Goal: Transaction & Acquisition: Purchase product/service

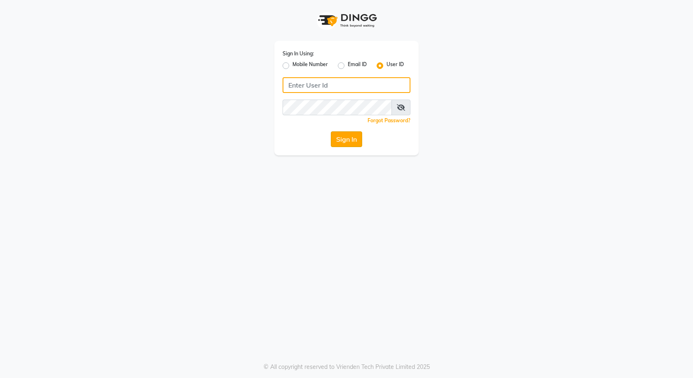
type input "e3591-01"
click at [352, 135] on button "Sign In" at bounding box center [346, 139] width 31 height 16
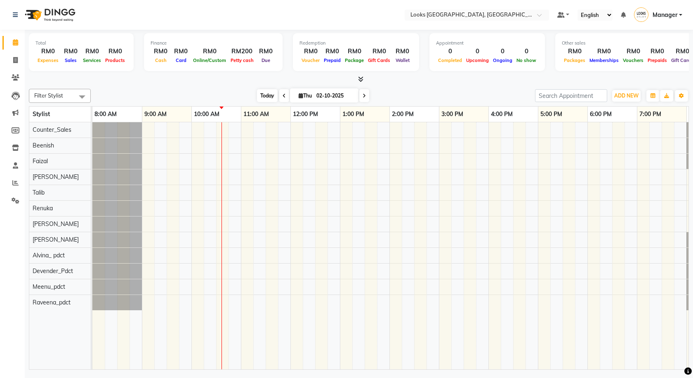
click at [265, 98] on span "Today" at bounding box center [267, 95] width 21 height 13
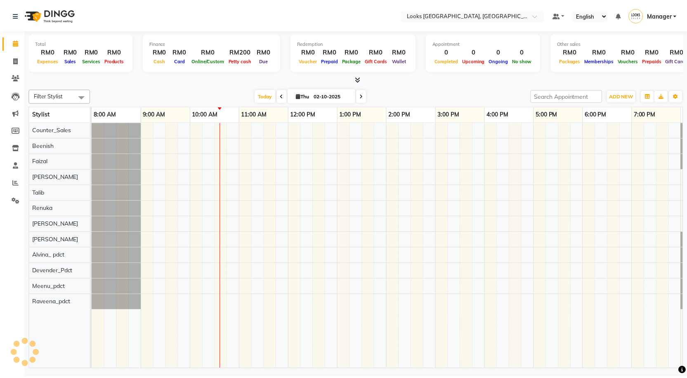
scroll to position [0, 47]
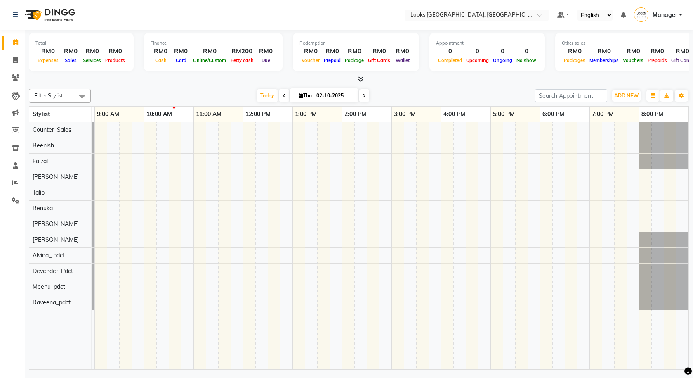
click at [361, 79] on icon at bounding box center [360, 79] width 5 height 6
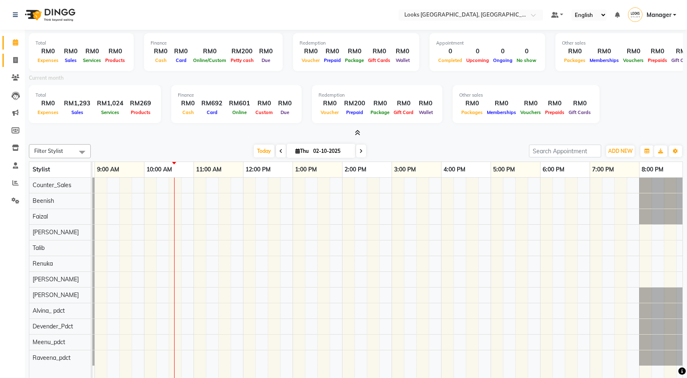
click at [13, 61] on icon at bounding box center [15, 60] width 5 height 6
select select "service"
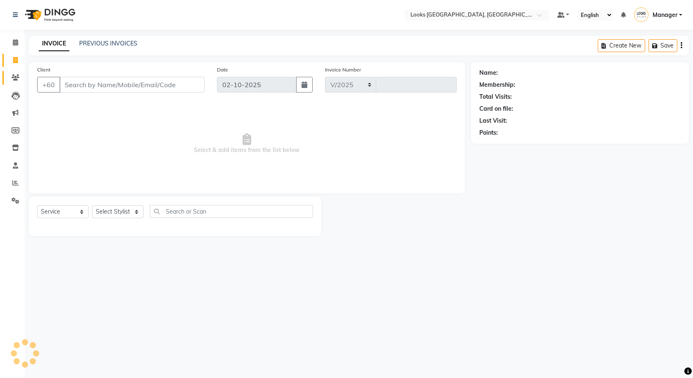
select select "8109"
type input "1598"
click at [11, 47] on span at bounding box center [15, 42] width 14 height 9
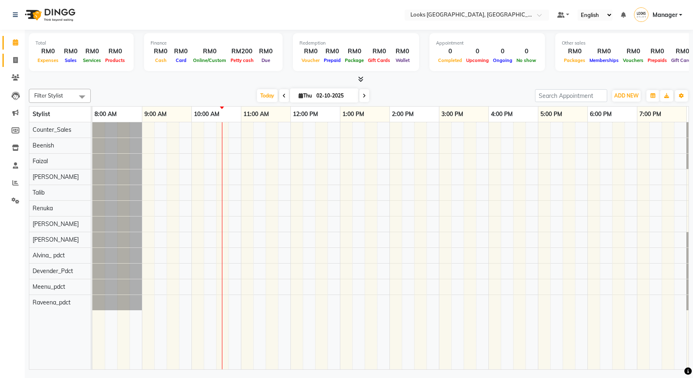
click at [19, 66] on link "Invoice" at bounding box center [12, 61] width 20 height 14
select select "service"
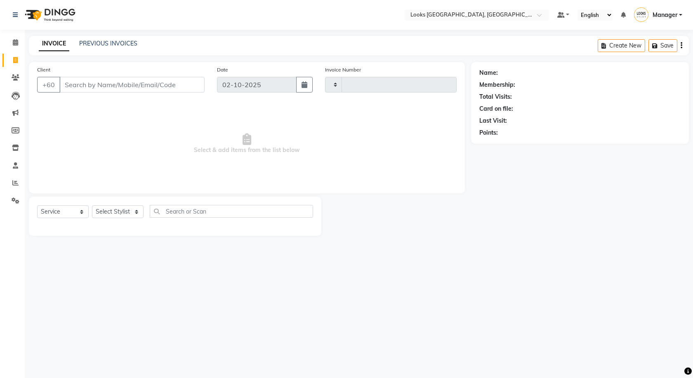
type input "1598"
select select "8109"
click at [122, 48] on div "INVOICE PREVIOUS INVOICES" at bounding box center [88, 43] width 118 height 9
click at [126, 44] on link "PREVIOUS INVOICES" at bounding box center [108, 43] width 58 height 7
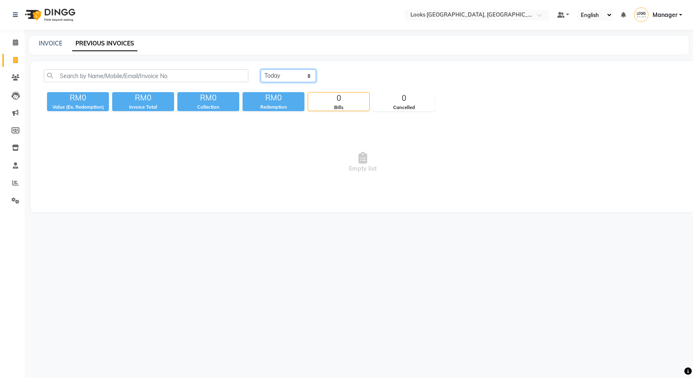
click at [279, 75] on select "Today Yesterday Custom Range" at bounding box center [288, 75] width 55 height 13
select select "range"
click at [261, 69] on select "Today Yesterday Custom Range" at bounding box center [288, 75] width 55 height 13
click at [333, 74] on input "02-10-2025" at bounding box center [356, 76] width 58 height 12
select select "10"
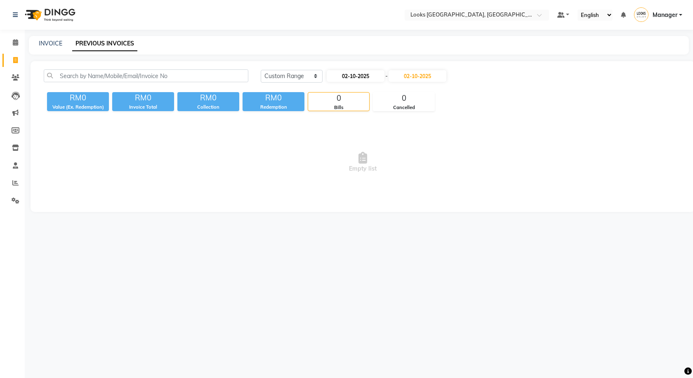
select select "2025"
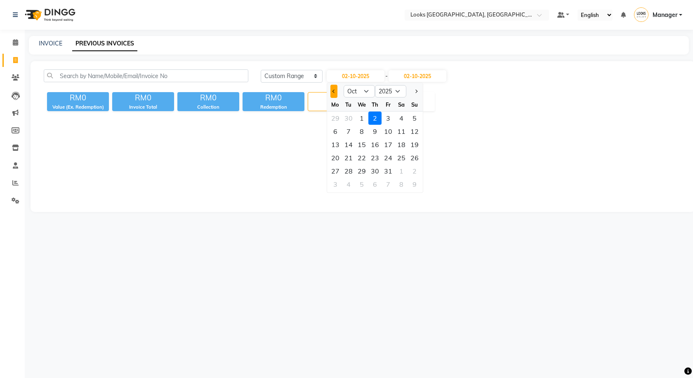
click at [332, 92] on button "Previous month" at bounding box center [334, 91] width 7 height 13
select select "9"
click at [338, 169] on div "29" at bounding box center [335, 170] width 13 height 13
type input "29-09-2025"
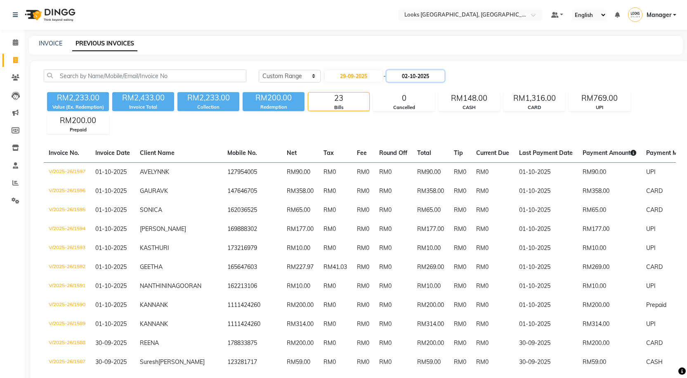
click at [425, 76] on input "02-10-2025" at bounding box center [416, 76] width 58 height 12
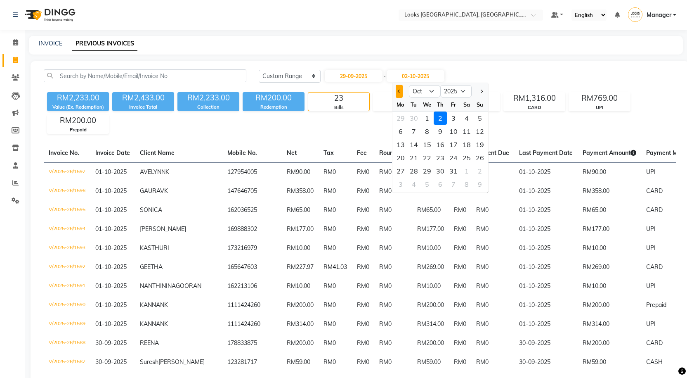
click at [402, 92] on button "Previous month" at bounding box center [399, 91] width 7 height 13
select select "9"
click at [404, 174] on div "29" at bounding box center [400, 170] width 13 height 13
type input "29-09-2025"
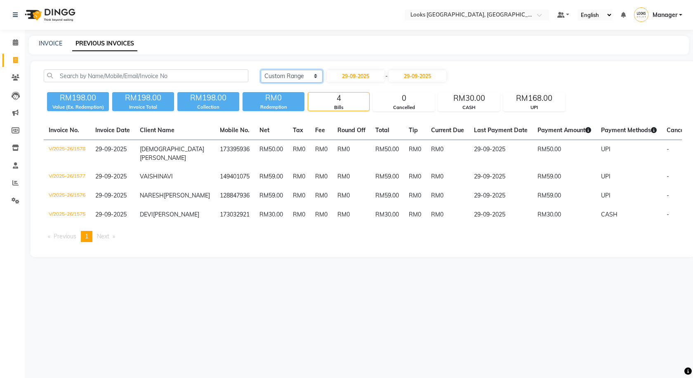
click at [293, 70] on select "Today Yesterday Custom Range" at bounding box center [292, 76] width 62 height 13
click at [381, 71] on input "29-09-2025" at bounding box center [356, 76] width 58 height 12
select select "9"
select select "2025"
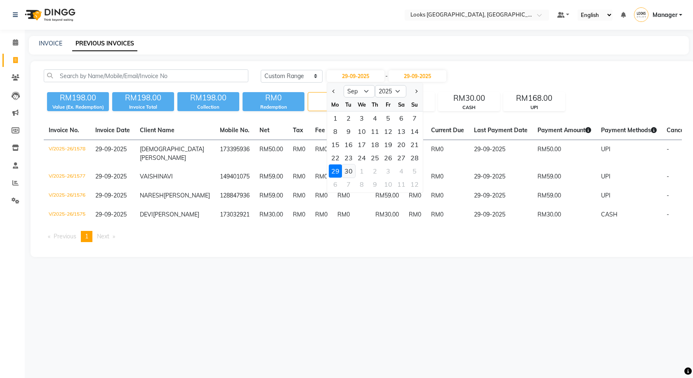
click at [345, 173] on div "30" at bounding box center [348, 170] width 13 height 13
type input "30-09-2025"
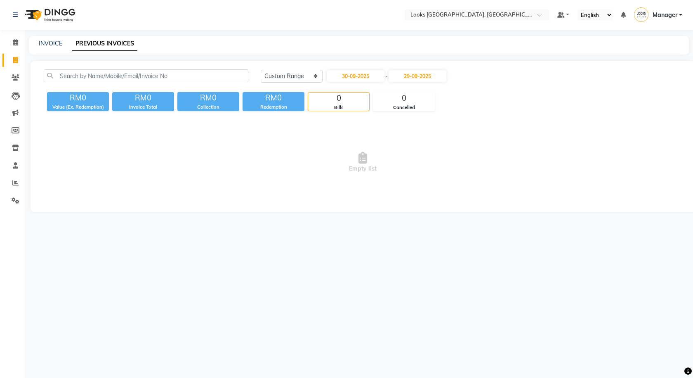
click at [414, 69] on div "Today Yesterday Custom Range 30-09-2025 - 29-09-2025 RM0 Value (Ex. Redemption)…" at bounding box center [363, 136] width 665 height 151
click at [414, 75] on input "29-09-2025" at bounding box center [418, 76] width 58 height 12
click at [413, 170] on div "30" at bounding box center [415, 170] width 13 height 13
type input "30-09-2025"
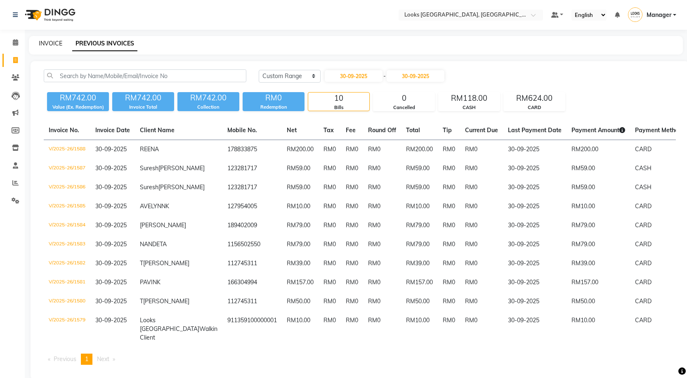
click at [40, 43] on link "INVOICE" at bounding box center [51, 43] width 24 height 7
select select "service"
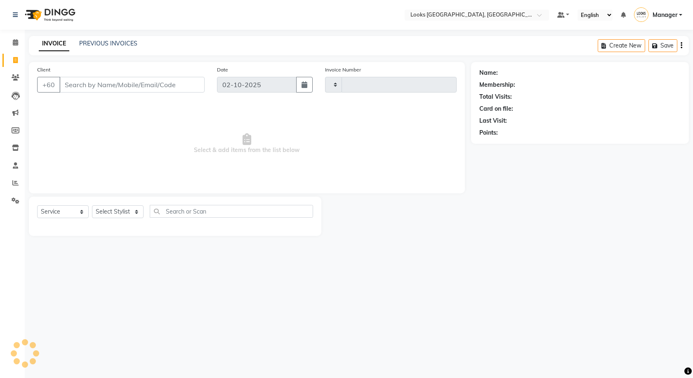
type input "1598"
select select "8109"
click at [95, 39] on div "PREVIOUS INVOICES" at bounding box center [108, 43] width 58 height 9
click at [97, 42] on link "PREVIOUS INVOICES" at bounding box center [108, 43] width 58 height 7
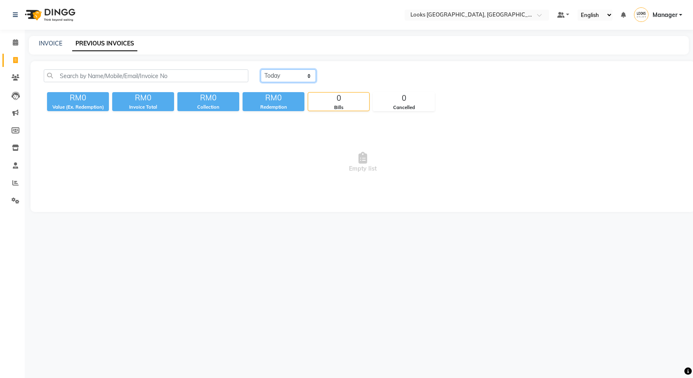
drag, startPoint x: 281, startPoint y: 76, endPoint x: 291, endPoint y: 80, distance: 10.4
click at [281, 76] on select "Today Yesterday Custom Range" at bounding box center [288, 75] width 55 height 13
select select "yesterday"
click at [261, 69] on select "Today Yesterday Custom Range" at bounding box center [288, 75] width 55 height 13
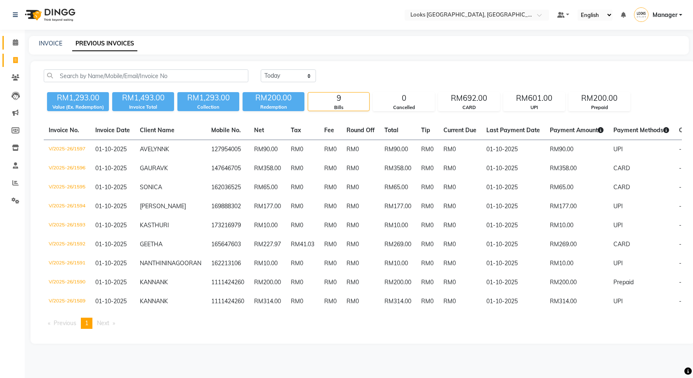
click at [12, 48] on link "Calendar" at bounding box center [12, 43] width 20 height 14
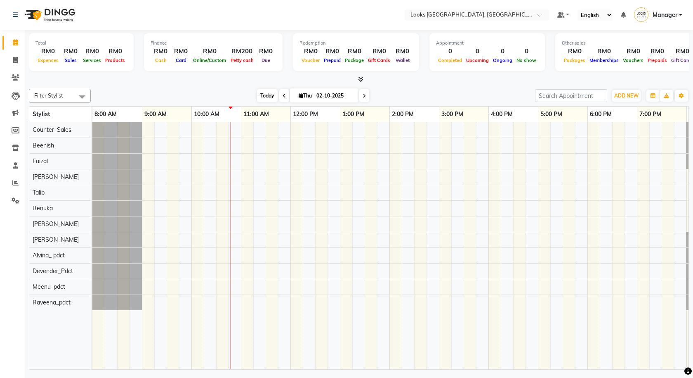
click at [265, 95] on span "Today" at bounding box center [267, 95] width 21 height 13
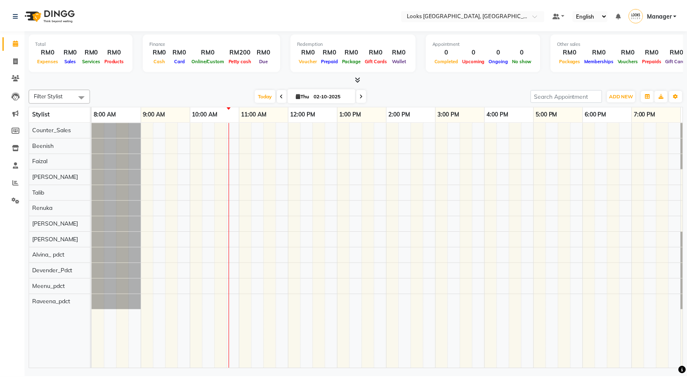
scroll to position [0, 47]
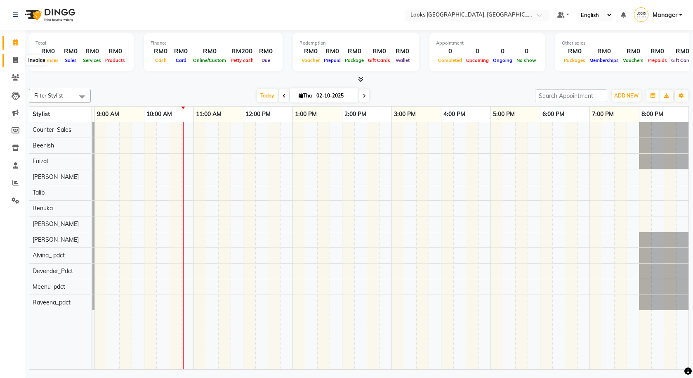
click at [9, 63] on span at bounding box center [15, 60] width 14 height 9
select select "service"
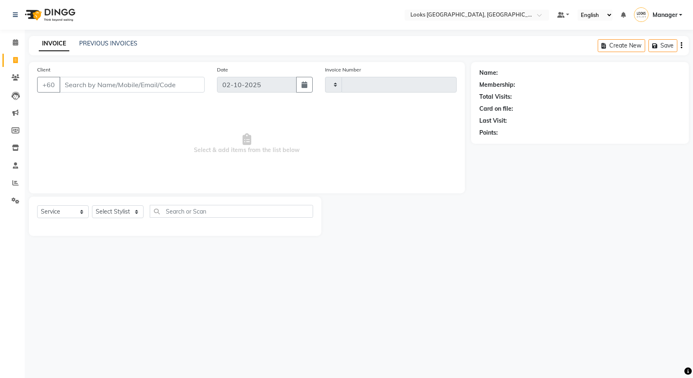
type input "1598"
select select "8109"
click at [98, 42] on link "PREVIOUS INVOICES" at bounding box center [108, 43] width 58 height 7
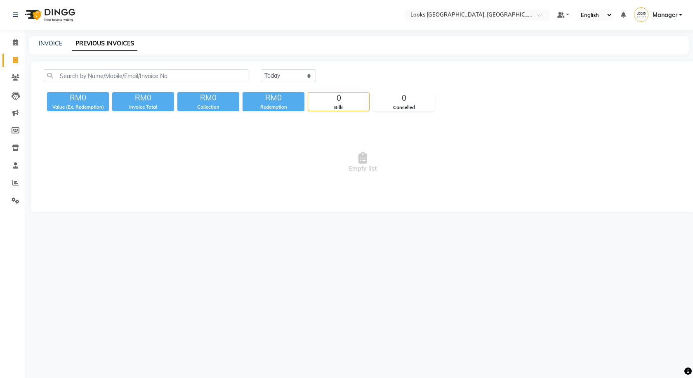
click at [303, 83] on div "Today Yesterday Custom Range" at bounding box center [472, 78] width 434 height 19
click at [299, 81] on select "Today Yesterday Custom Range" at bounding box center [288, 75] width 55 height 13
select select "range"
click at [261, 69] on select "Today Yesterday Custom Range" at bounding box center [288, 75] width 55 height 13
click at [342, 78] on input "02-10-2025" at bounding box center [356, 76] width 58 height 12
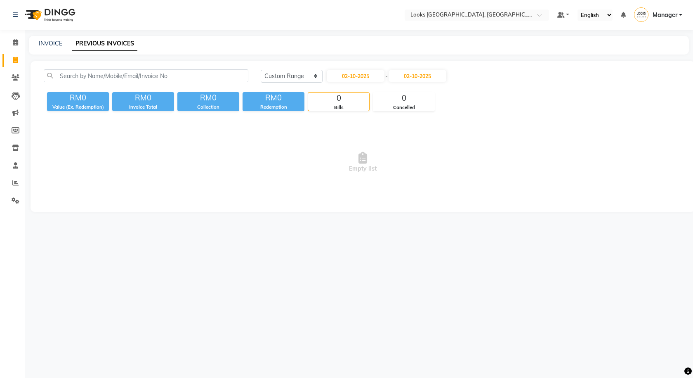
select select "10"
select select "2025"
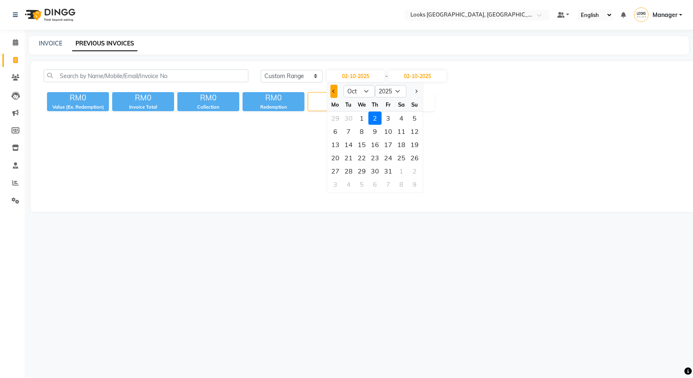
click at [334, 90] on span "Previous month" at bounding box center [333, 91] width 3 height 3
select select "9"
click at [418, 156] on div "28" at bounding box center [414, 157] width 13 height 13
type input "28-09-2025"
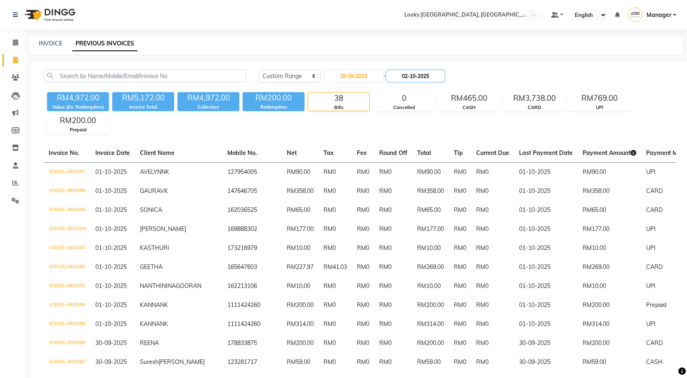
click at [430, 76] on input "02-10-2025" at bounding box center [416, 76] width 58 height 12
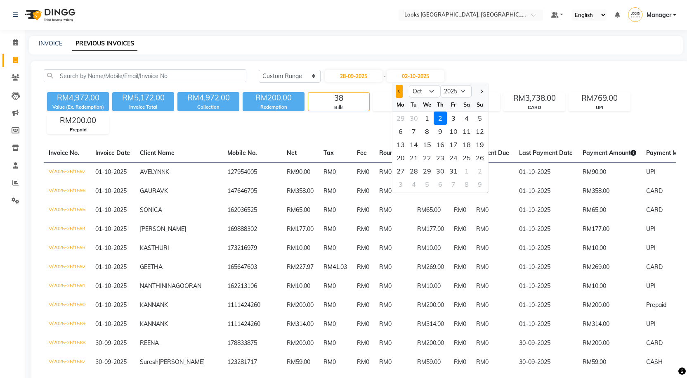
click at [396, 91] on button "Previous month" at bounding box center [399, 91] width 7 height 13
select select "9"
click at [479, 156] on div "28" at bounding box center [479, 157] width 13 height 13
type input "28-09-2025"
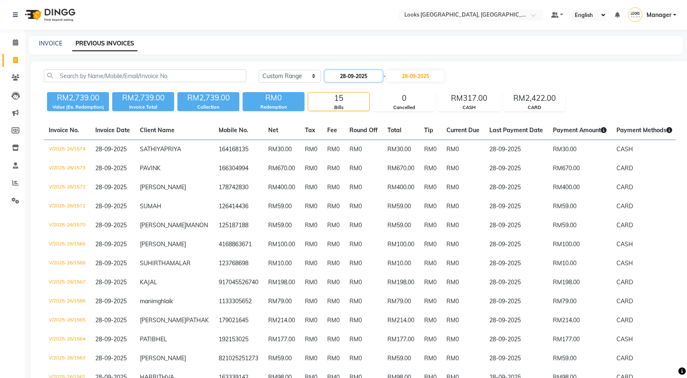
click at [366, 79] on input "28-09-2025" at bounding box center [354, 76] width 58 height 12
select select "9"
select select "2025"
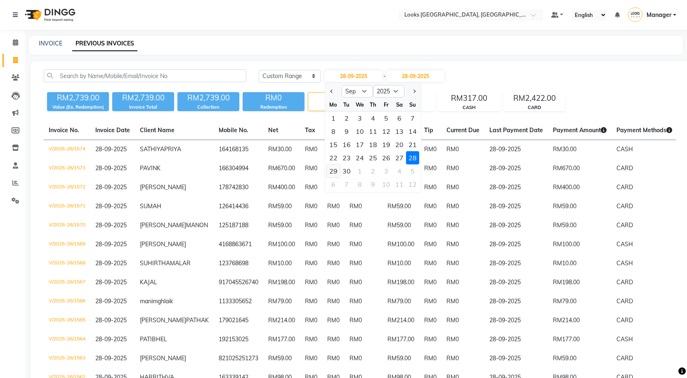
click at [336, 167] on div "29" at bounding box center [333, 170] width 13 height 13
type input "29-09-2025"
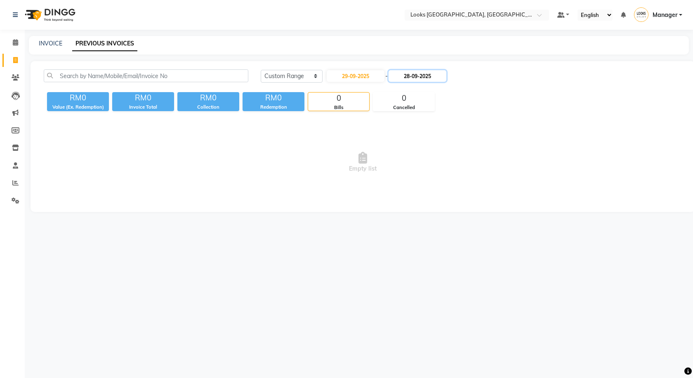
click at [416, 71] on input "28-09-2025" at bounding box center [418, 76] width 58 height 12
click at [402, 167] on div "29" at bounding box center [402, 170] width 13 height 13
type input "29-09-2025"
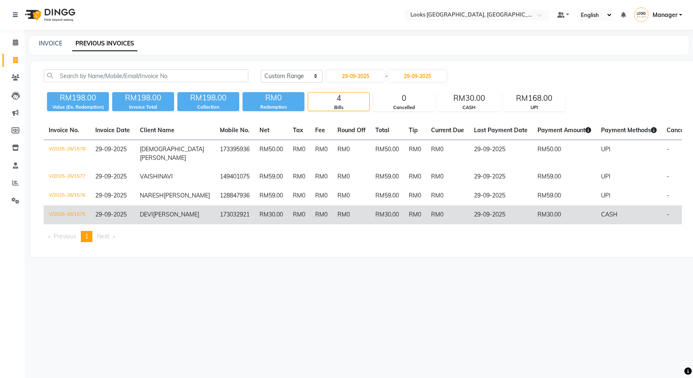
click at [437, 224] on td "RM0" at bounding box center [447, 214] width 43 height 19
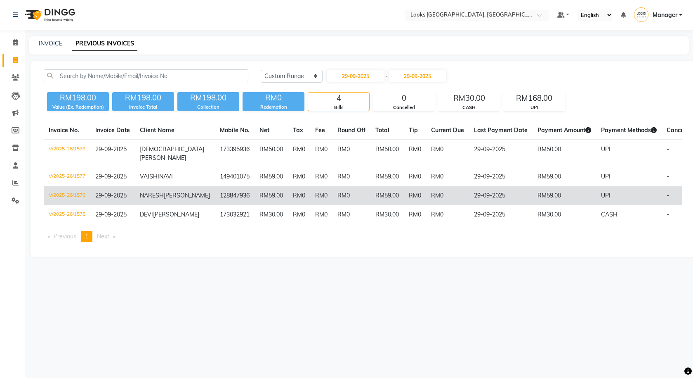
click at [404, 196] on td "RM0" at bounding box center [415, 195] width 22 height 19
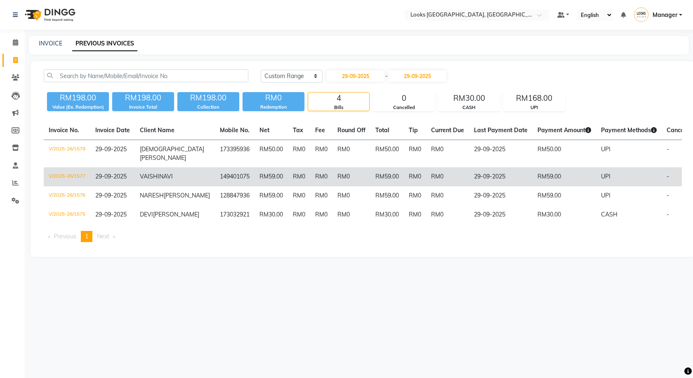
click at [385, 173] on td "RM59.00" at bounding box center [387, 176] width 33 height 19
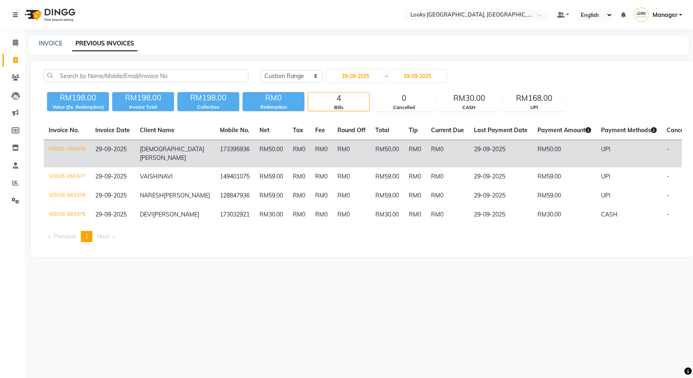
click at [310, 152] on td "RM0" at bounding box center [321, 154] width 22 height 28
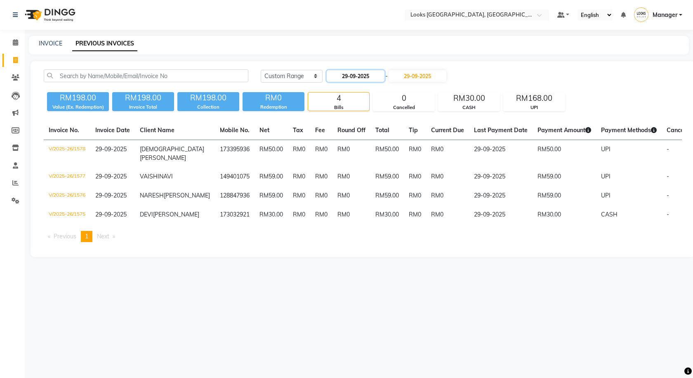
click at [360, 76] on input "29-09-2025" at bounding box center [356, 76] width 58 height 12
select select "9"
select select "2025"
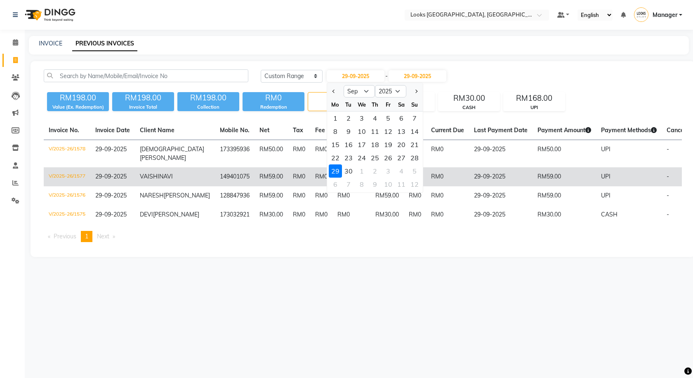
click at [345, 173] on div "30" at bounding box center [348, 170] width 13 height 13
type input "30-09-2025"
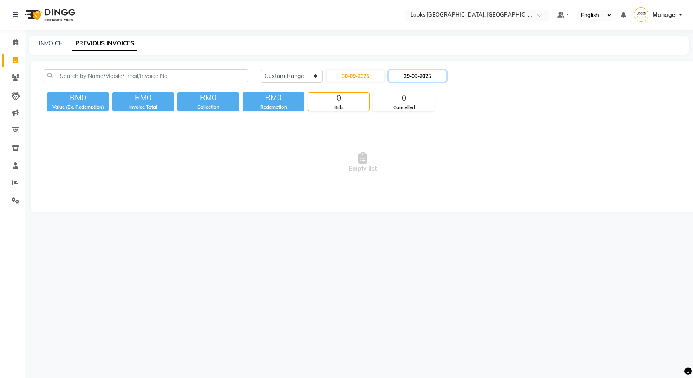
click at [426, 72] on input "29-09-2025" at bounding box center [418, 76] width 58 height 12
click at [415, 169] on div "30" at bounding box center [415, 170] width 13 height 13
type input "30-09-2025"
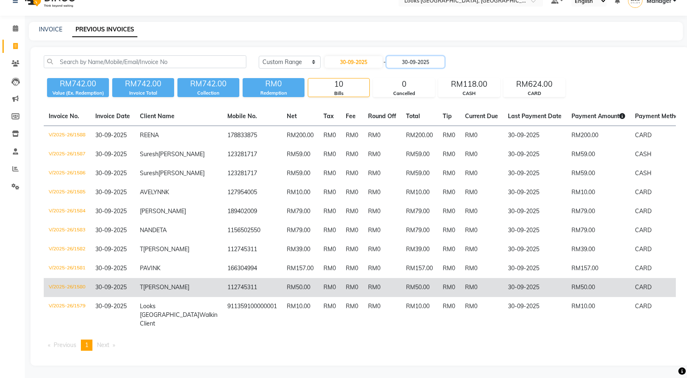
scroll to position [37, 0]
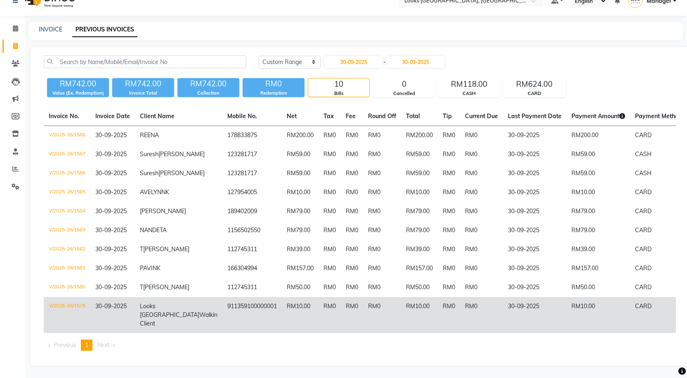
click at [460, 302] on td "RM0" at bounding box center [481, 315] width 43 height 36
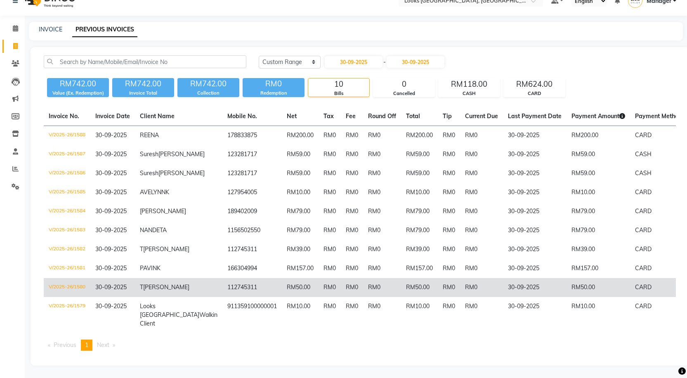
click at [503, 283] on td "30-09-2025" at bounding box center [535, 287] width 64 height 19
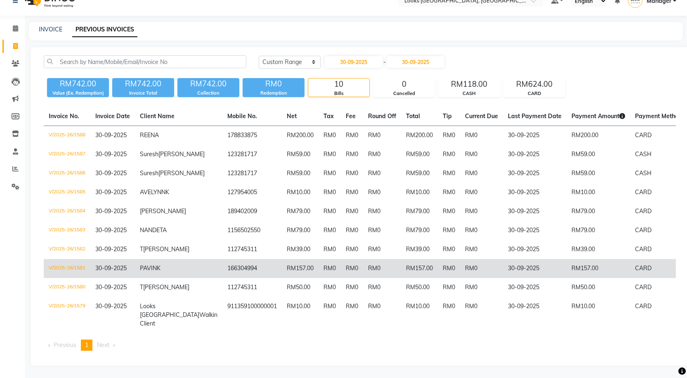
click at [503, 267] on td "30-09-2025" at bounding box center [535, 268] width 64 height 19
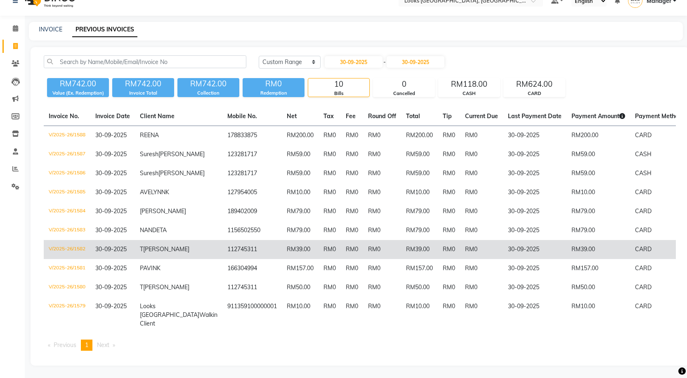
click at [503, 249] on td "30-09-2025" at bounding box center [535, 249] width 64 height 19
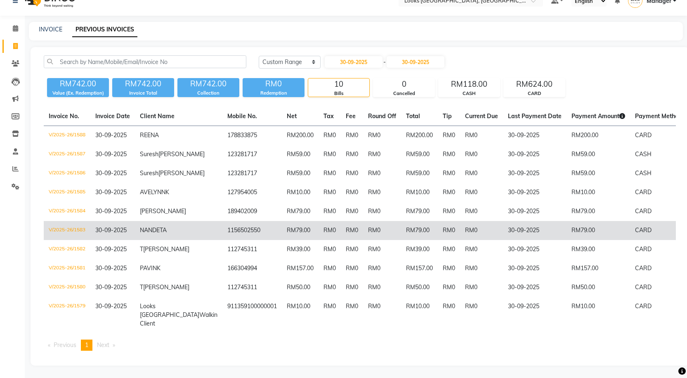
click at [518, 232] on td "30-09-2025" at bounding box center [535, 230] width 64 height 19
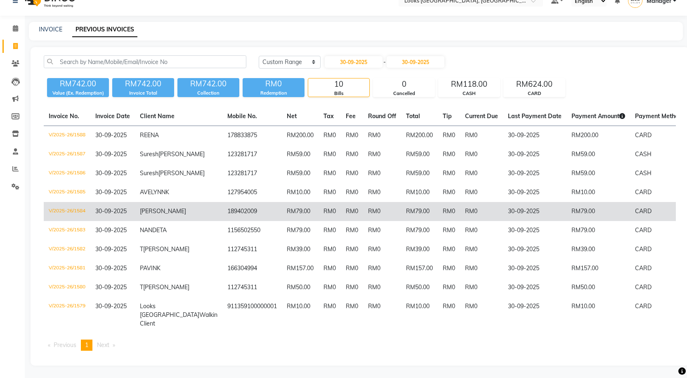
click at [503, 209] on td "30-09-2025" at bounding box center [535, 211] width 64 height 19
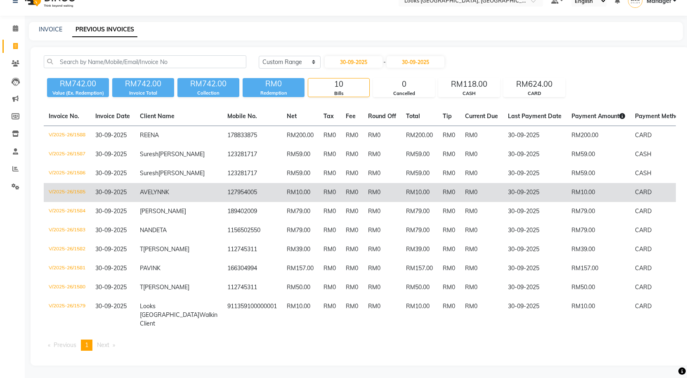
click at [460, 183] on td "RM0" at bounding box center [481, 192] width 43 height 19
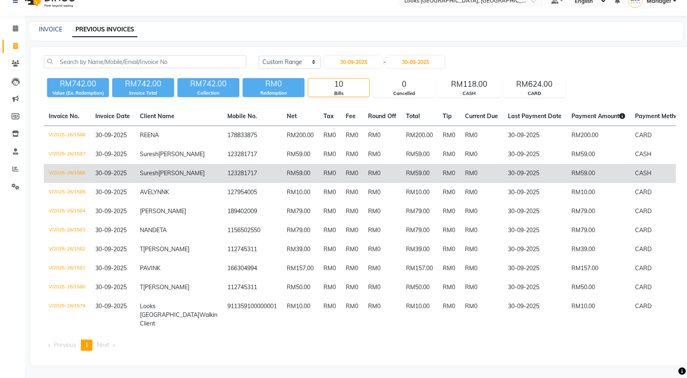
click at [460, 165] on td "RM0" at bounding box center [481, 173] width 43 height 19
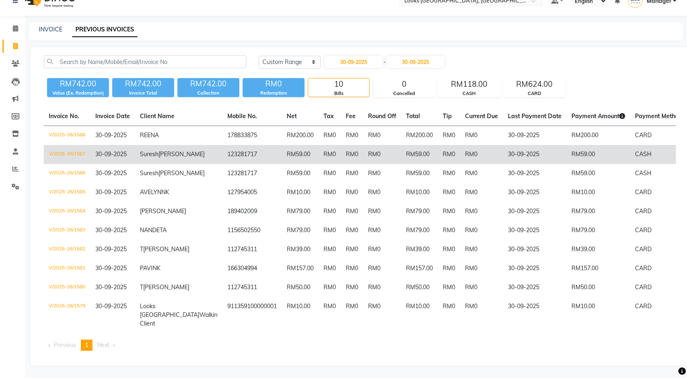
click at [520, 145] on td "30-09-2025" at bounding box center [535, 154] width 64 height 19
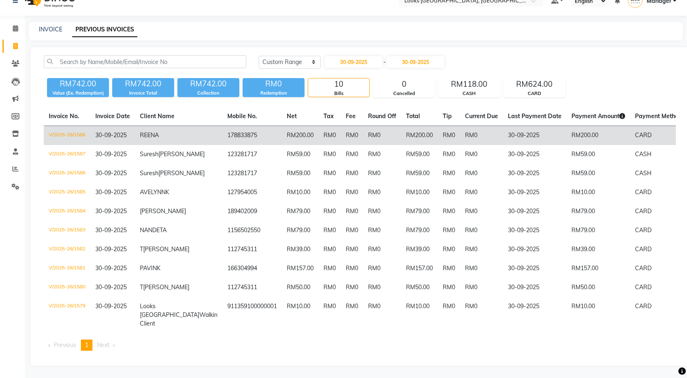
click at [401, 126] on td "RM200.00" at bounding box center [419, 135] width 37 height 19
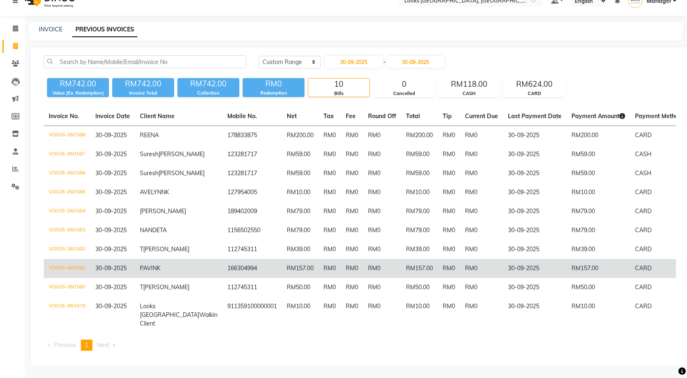
click at [363, 259] on td "RM0" at bounding box center [382, 268] width 38 height 19
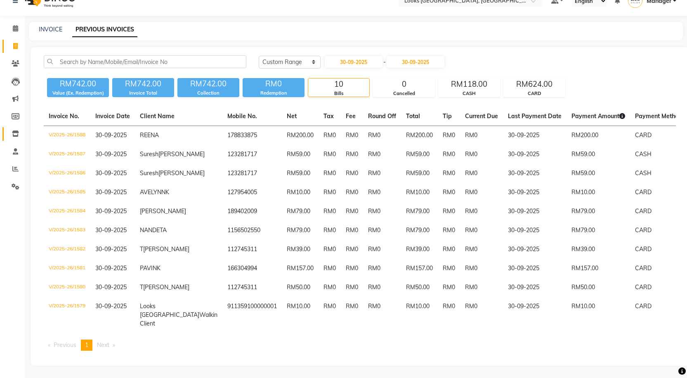
click at [17, 127] on link "Inventory" at bounding box center [12, 134] width 20 height 14
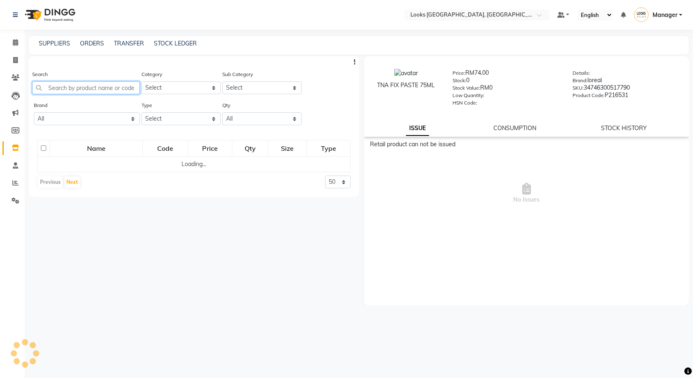
click at [80, 83] on input "text" at bounding box center [86, 87] width 108 height 13
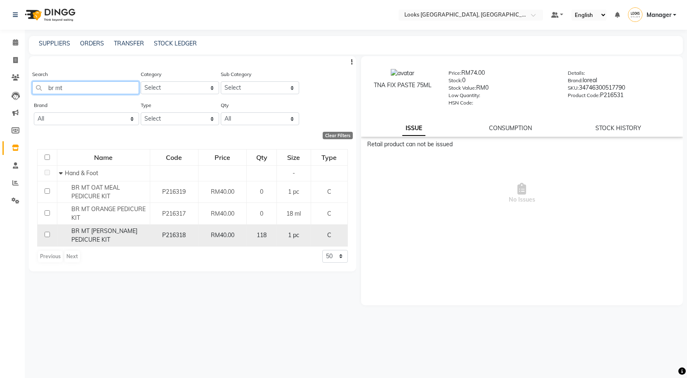
type input "br mt"
click at [125, 241] on div "BR MT SEABERRY PEDICURE KIT" at bounding box center [103, 235] width 88 height 17
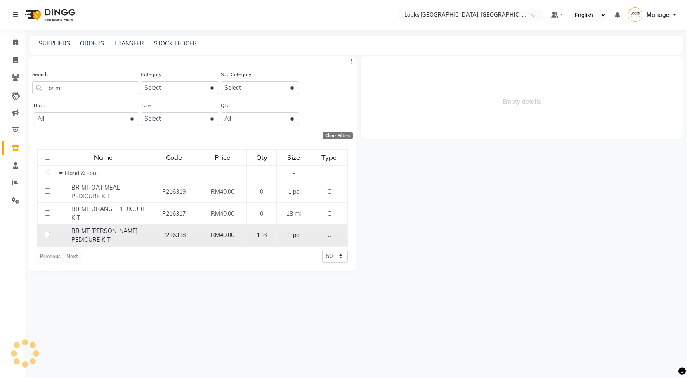
select select
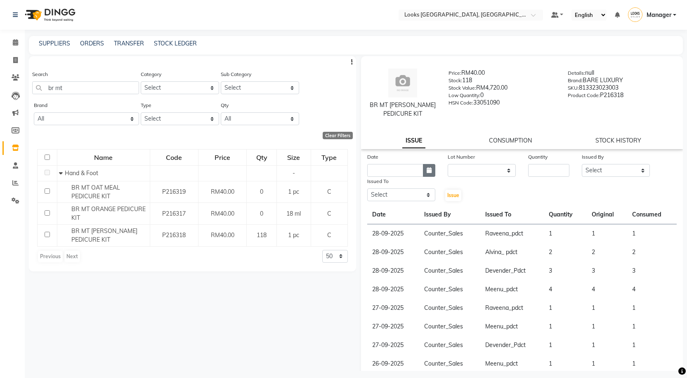
click at [427, 170] on icon "button" at bounding box center [429, 170] width 5 height 6
select select "10"
select select "2025"
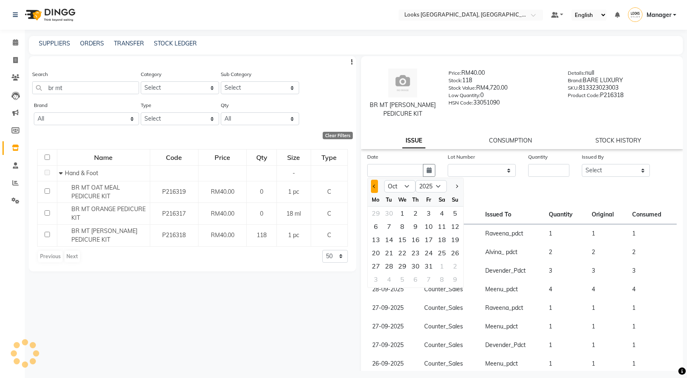
click at [371, 186] on button "Previous month" at bounding box center [374, 186] width 7 height 13
select select "9"
click at [387, 264] on div "30" at bounding box center [389, 265] width 13 height 13
type input "30-09-2025"
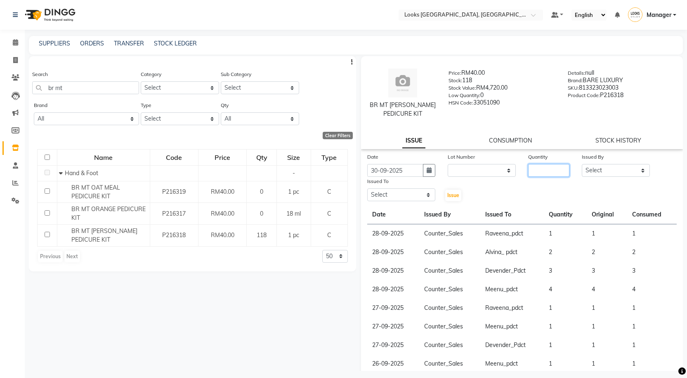
click at [532, 167] on input "number" at bounding box center [548, 170] width 41 height 13
type input "1"
click at [607, 173] on select "Select Alvina_ pdct Awaiz_Mgr Beenish Counter_Sales Cynthia_pdct Devender_Pdct …" at bounding box center [616, 170] width 68 height 13
select select "75497"
click at [582, 164] on select "Select Alvina_ pdct Awaiz_Mgr Beenish Counter_Sales Cynthia_pdct Devender_Pdct …" at bounding box center [616, 170] width 68 height 13
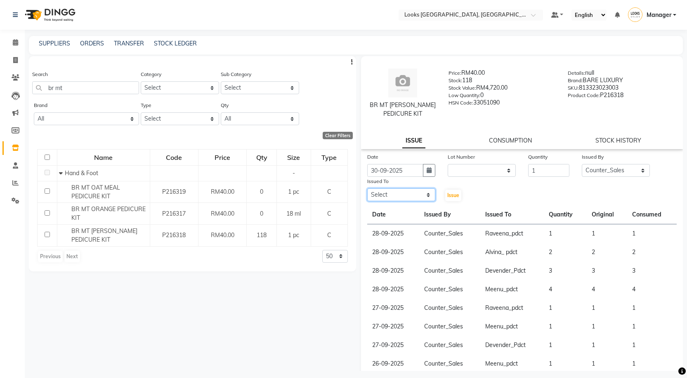
click at [415, 196] on select "Select Alvina_ pdct Awaiz_Mgr Beenish Counter_Sales Cynthia_pdct Devender_Pdct …" at bounding box center [401, 194] width 68 height 13
select select "89279"
click at [367, 188] on select "Select Alvina_ pdct Awaiz_Mgr Beenish Counter_Sales Cynthia_pdct Devender_Pdct …" at bounding box center [401, 194] width 68 height 13
drag, startPoint x: 452, startPoint y: 195, endPoint x: 441, endPoint y: 170, distance: 27.2
click at [453, 194] on span "Issue" at bounding box center [453, 195] width 12 height 6
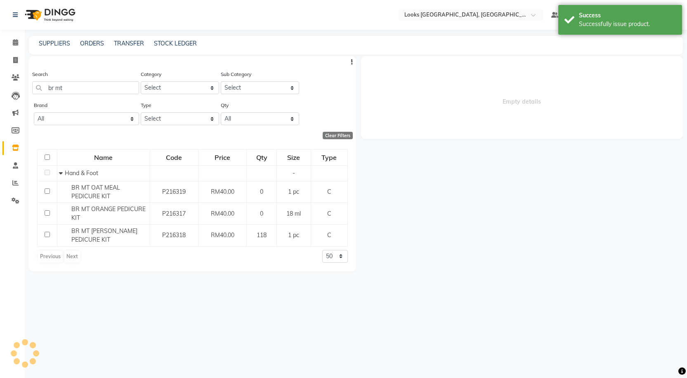
select select
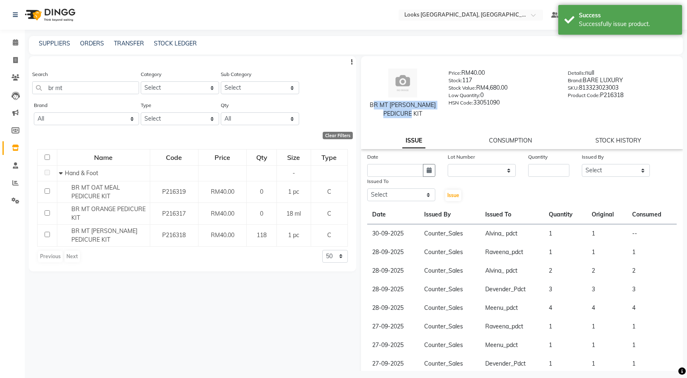
drag, startPoint x: 379, startPoint y: 102, endPoint x: 436, endPoint y: 113, distance: 58.1
click at [436, 113] on div "BR MT SEABERRY PEDICURE KIT" at bounding box center [403, 94] width 80 height 50
copy div "BR MT SEABERRY PEDICURE KIT"
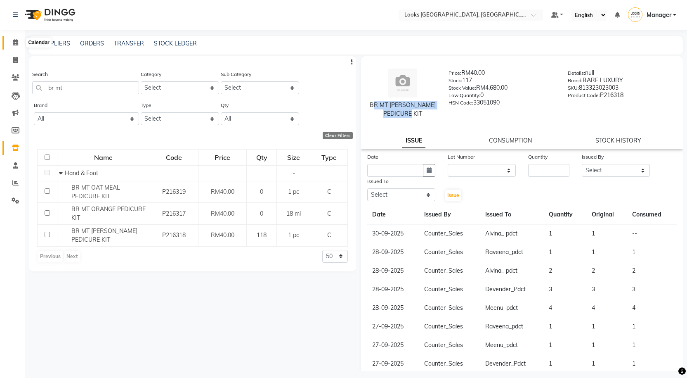
click at [22, 41] on span at bounding box center [15, 42] width 14 height 9
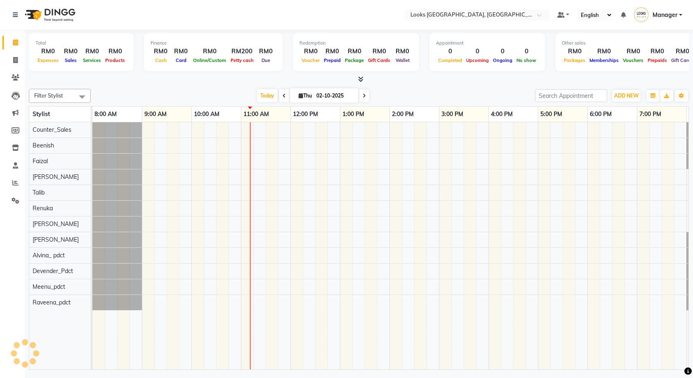
scroll to position [0, 47]
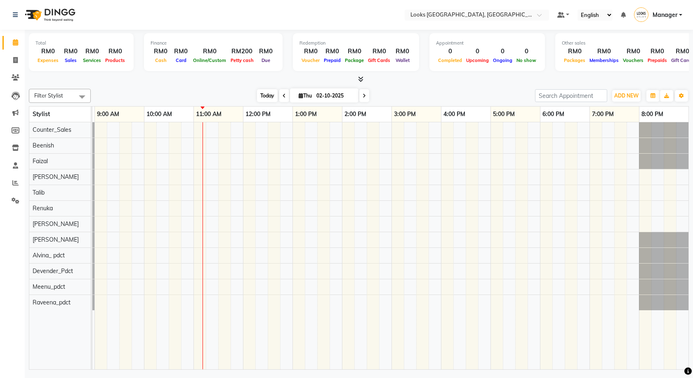
click at [257, 100] on span "Today" at bounding box center [267, 95] width 21 height 13
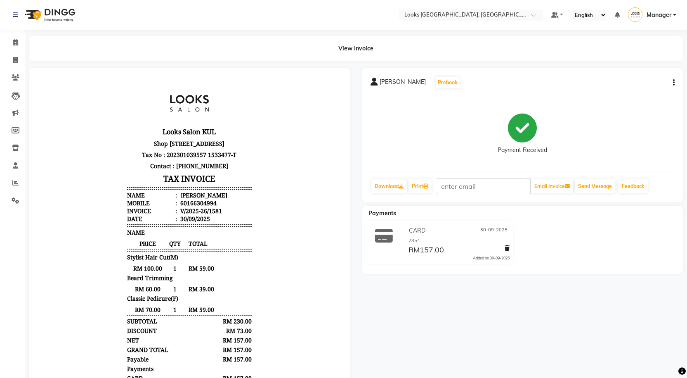
click at [673, 83] on icon "button" at bounding box center [674, 83] width 2 height 0
click at [643, 86] on div "Edit Item Staff" at bounding box center [633, 88] width 57 height 10
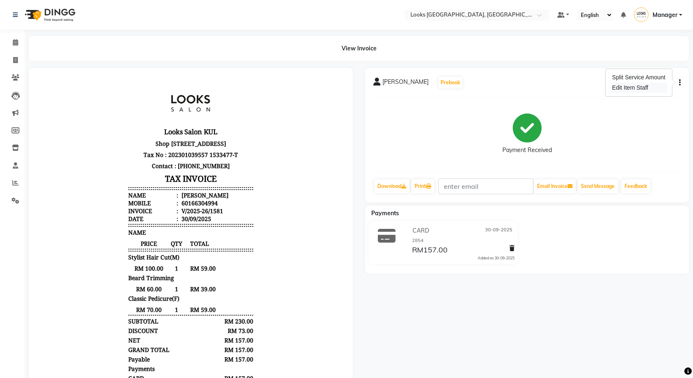
select select
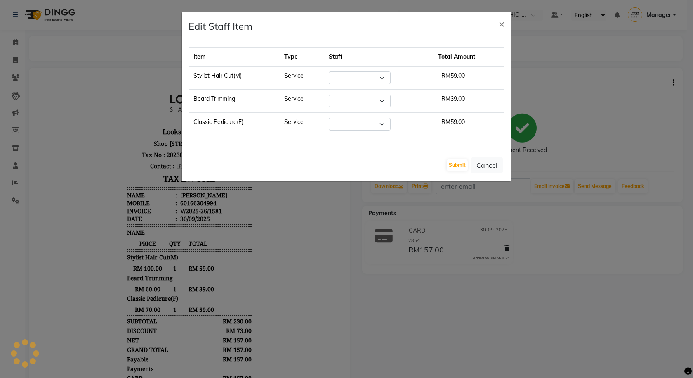
select select "75537"
select select "89279"
click at [501, 21] on span "×" at bounding box center [502, 23] width 6 height 12
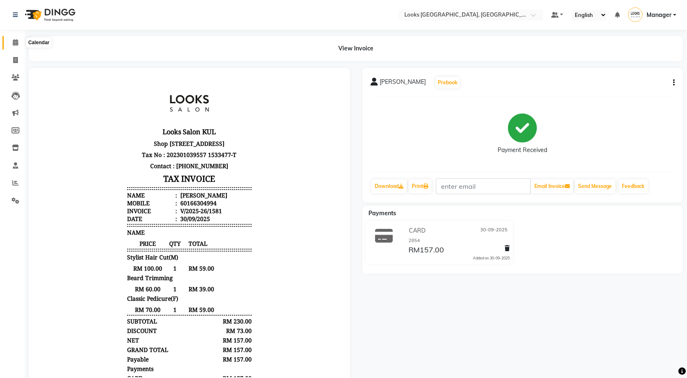
click at [17, 42] on icon at bounding box center [15, 42] width 5 height 6
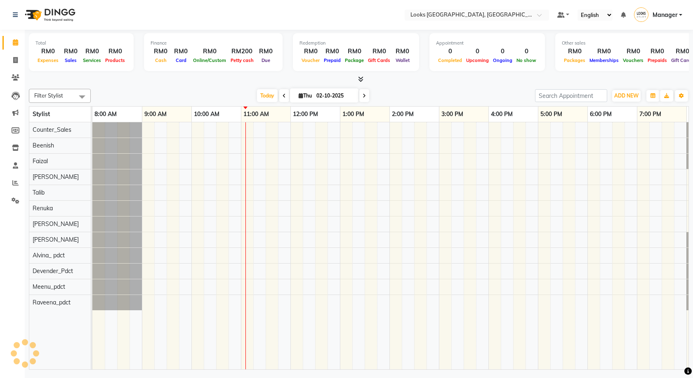
click at [324, 99] on input "02-10-2025" at bounding box center [334, 96] width 41 height 12
select select "10"
select select "2025"
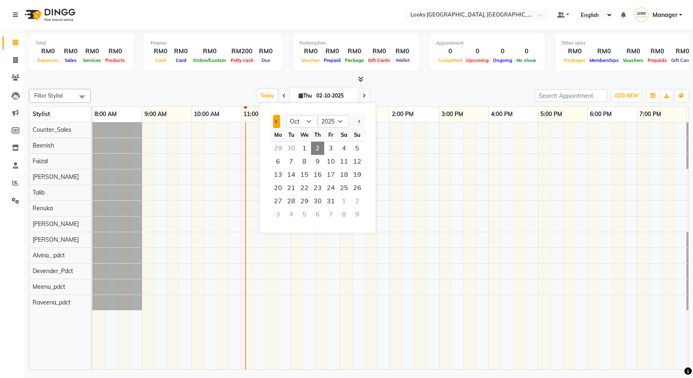
click at [276, 120] on span "Previous month" at bounding box center [276, 121] width 3 height 3
select select "9"
click at [296, 203] on span "30" at bounding box center [291, 200] width 13 height 13
type input "30-09-2025"
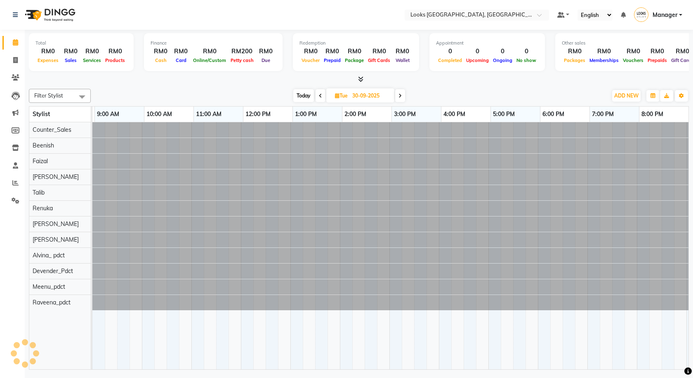
scroll to position [0, 47]
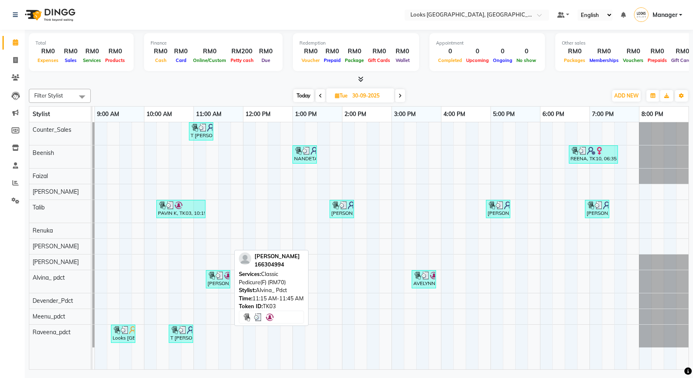
click at [225, 284] on div "PAVIN K, TK03, 11:15 AM-11:45 AM, Classic Pedicure(F) (RM70)" at bounding box center [218, 279] width 23 height 16
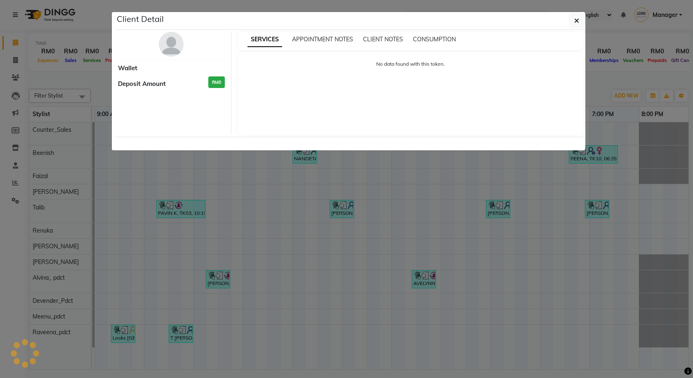
select select "3"
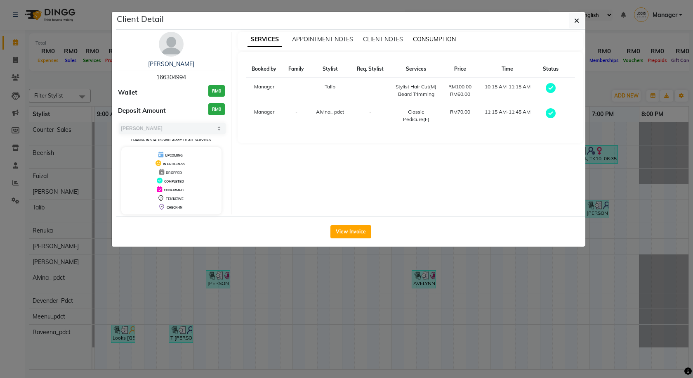
click at [447, 40] on span "CONSUMPTION" at bounding box center [434, 38] width 43 height 7
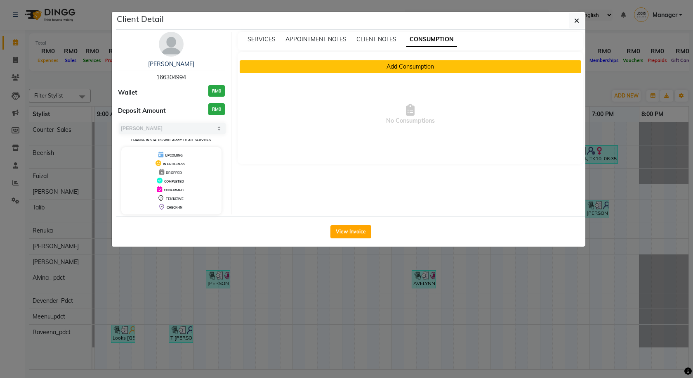
click at [444, 63] on button "Add Consumption" at bounding box center [411, 66] width 342 height 13
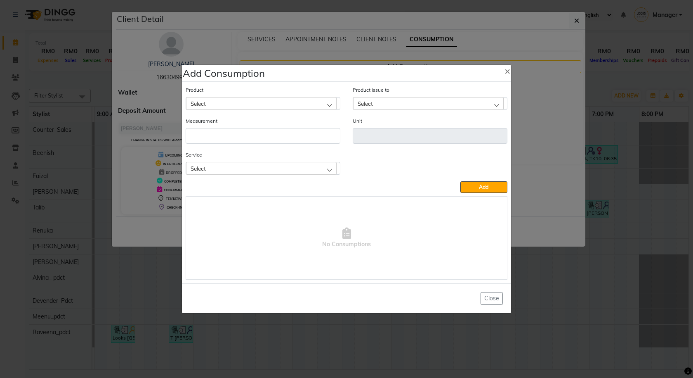
click at [271, 168] on div "Select" at bounding box center [261, 168] width 151 height 12
click at [260, 237] on li "Classic Pedicure(F)" at bounding box center [263, 237] width 154 height 17
click at [258, 107] on div "Select" at bounding box center [261, 103] width 151 height 12
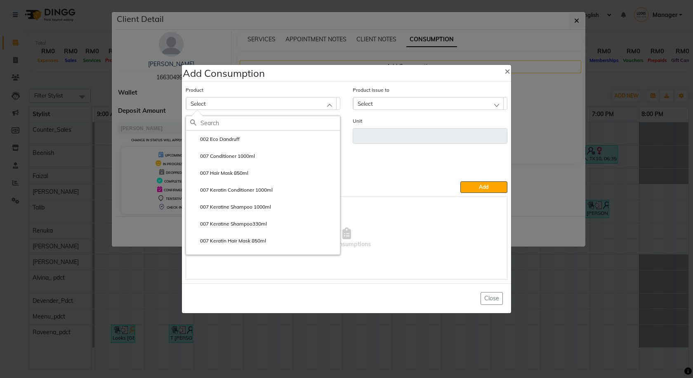
paste input "BR MT SEABERRY PEDICURE KIT"
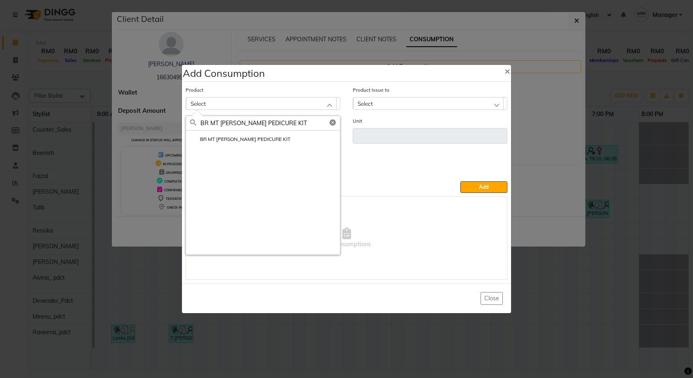
type input "BR MT SEABERRY PEDICURE KIT"
click at [263, 135] on label "BR MT SEABERRY PEDICURE KIT" at bounding box center [240, 138] width 100 height 7
type input "pc"
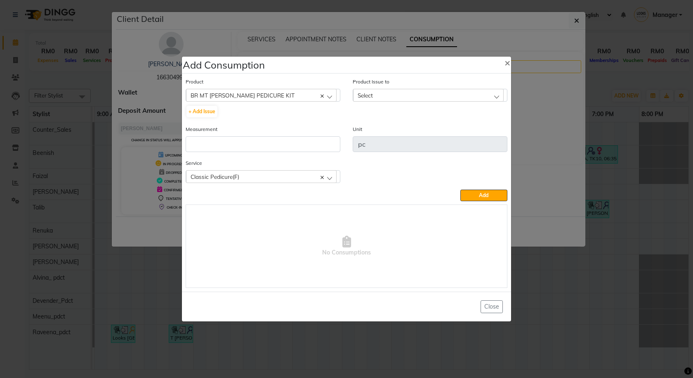
click at [385, 98] on div "Select" at bounding box center [428, 95] width 151 height 12
click at [410, 125] on li "2025-09-30, Issued to: Alvina_ pdct, Balance: 1" at bounding box center [430, 130] width 154 height 17
click at [288, 147] on input "number" at bounding box center [263, 144] width 155 height 16
type input "1"
click at [495, 194] on button "Add" at bounding box center [484, 195] width 47 height 12
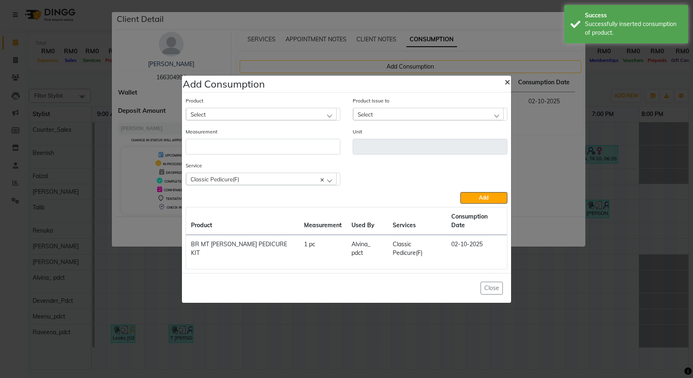
click at [508, 87] on span "×" at bounding box center [508, 81] width 6 height 12
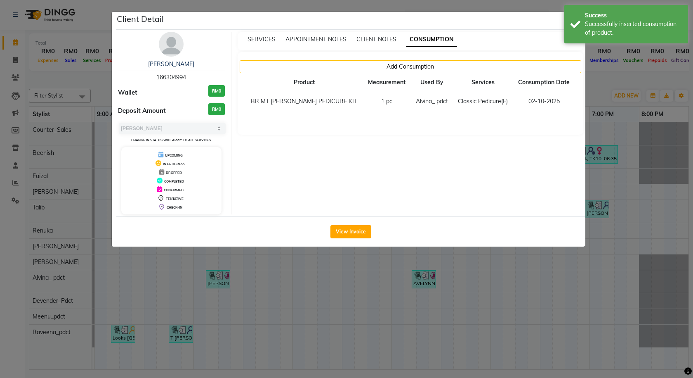
click at [527, 28] on div "Client Detail" at bounding box center [351, 21] width 470 height 18
click at [572, 11] on div "Success Successfully inserted consumption of product." at bounding box center [627, 24] width 124 height 38
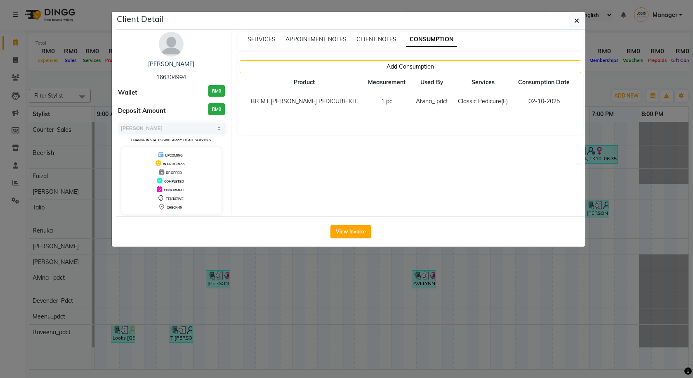
click at [575, 20] on icon "button" at bounding box center [576, 20] width 5 height 7
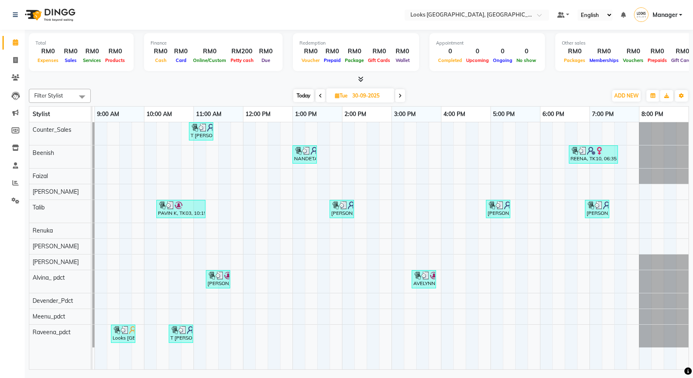
drag, startPoint x: 309, startPoint y: 95, endPoint x: 290, endPoint y: 94, distance: 19.4
click at [309, 95] on span "Today" at bounding box center [303, 95] width 21 height 13
type input "02-10-2025"
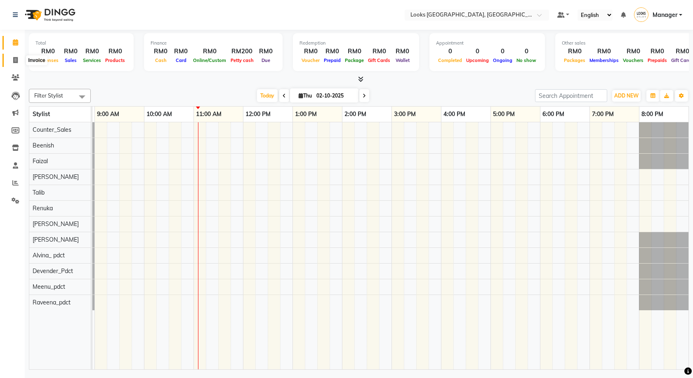
click at [22, 57] on span at bounding box center [15, 60] width 14 height 9
select select "service"
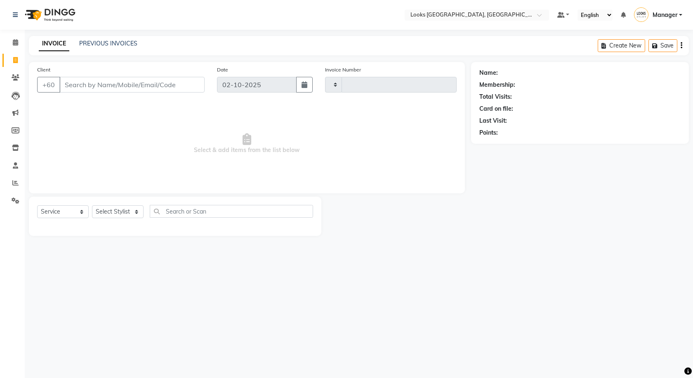
type input "1598"
select select "8109"
click at [105, 45] on link "PREVIOUS INVOICES" at bounding box center [108, 43] width 58 height 7
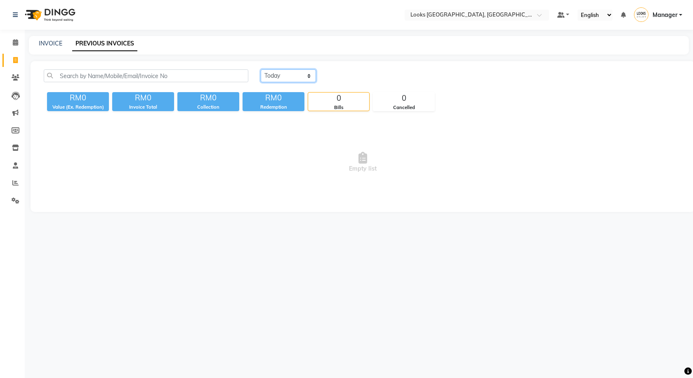
click at [277, 74] on select "Today Yesterday Custom Range" at bounding box center [288, 75] width 55 height 13
select select "yesterday"
click at [261, 69] on select "Today Yesterday Custom Range" at bounding box center [288, 75] width 55 height 13
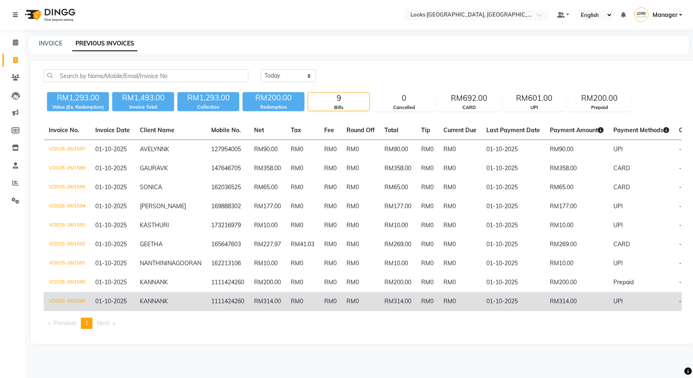
click at [416, 311] on td "RM0" at bounding box center [427, 301] width 22 height 19
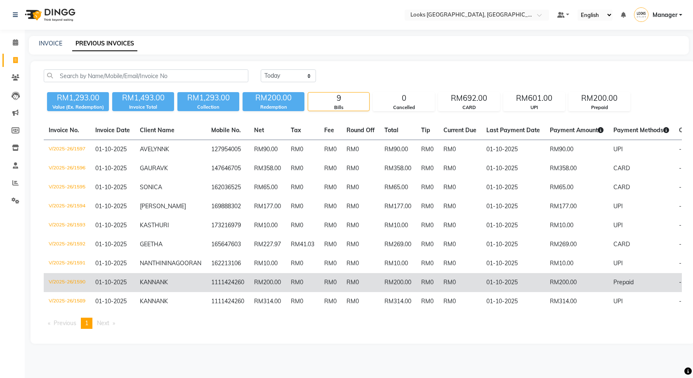
click at [348, 292] on td "RM0" at bounding box center [361, 282] width 38 height 19
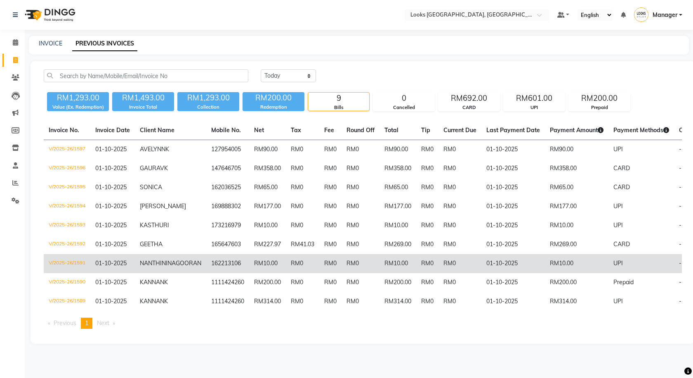
click at [416, 256] on td "RM0" at bounding box center [427, 263] width 22 height 19
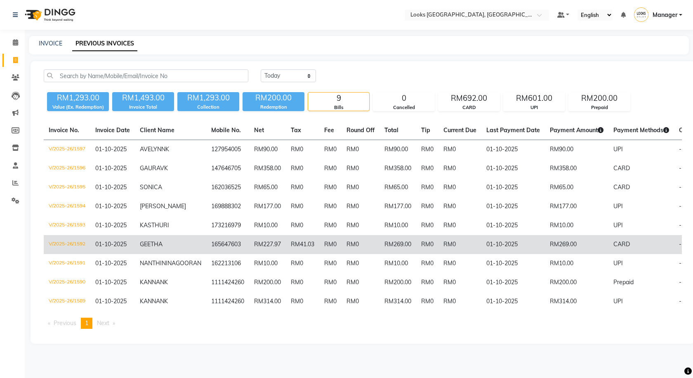
click at [416, 241] on td "RM0" at bounding box center [427, 244] width 22 height 19
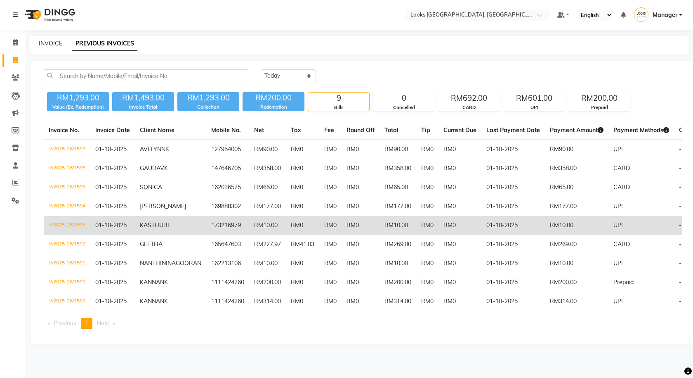
click at [416, 226] on td "RM0" at bounding box center [427, 225] width 22 height 19
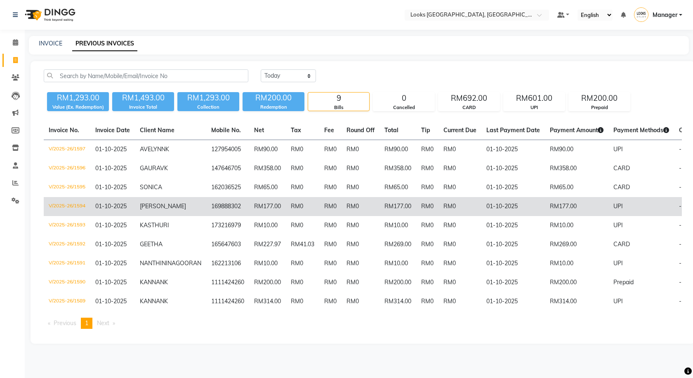
click at [416, 202] on td "RM0" at bounding box center [427, 206] width 22 height 19
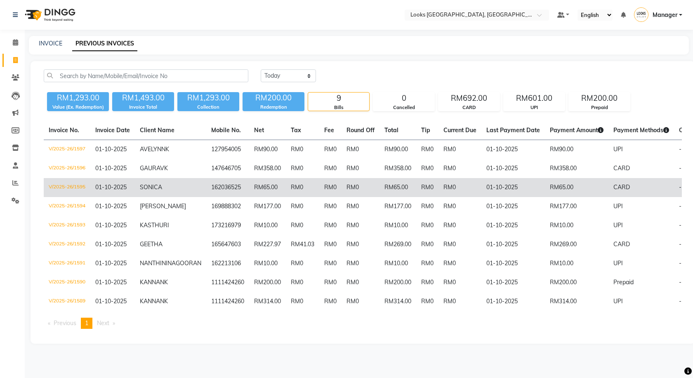
click at [439, 188] on td "RM0" at bounding box center [460, 187] width 43 height 19
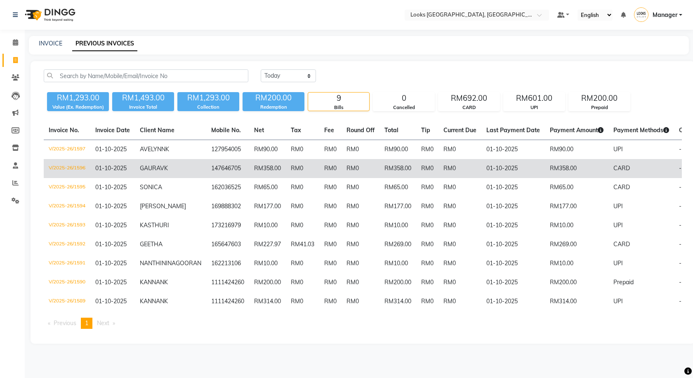
click at [416, 168] on td "RM0" at bounding box center [427, 168] width 22 height 19
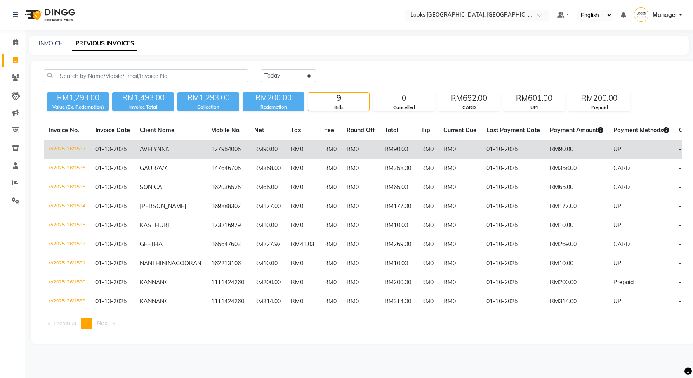
click at [319, 155] on td "RM0" at bounding box center [330, 149] width 22 height 19
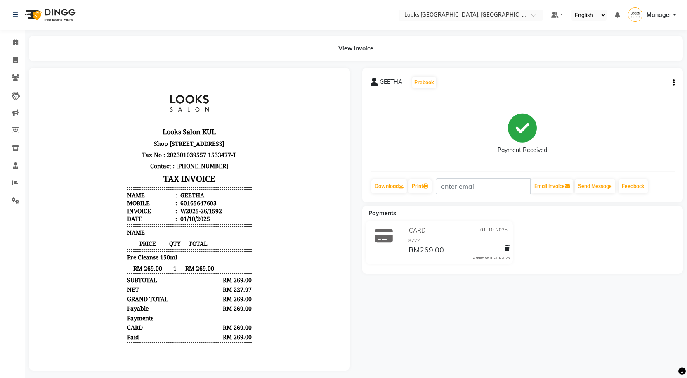
click at [674, 83] on icon "button" at bounding box center [674, 83] width 2 height 0
click at [656, 85] on div "Edit Item Staff" at bounding box center [642, 83] width 40 height 10
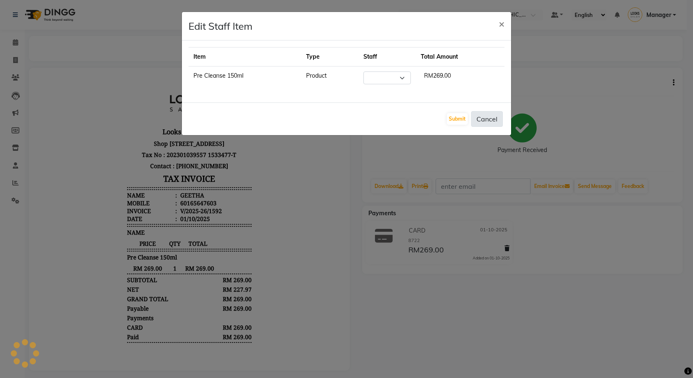
select select "92078"
click at [490, 119] on button "Cancel" at bounding box center [487, 119] width 32 height 16
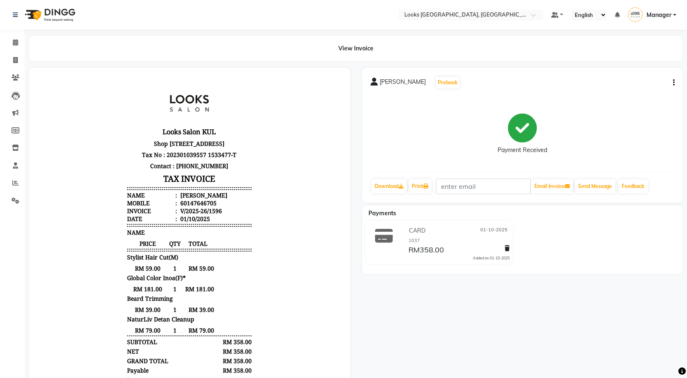
click at [670, 80] on button "button" at bounding box center [672, 82] width 5 height 9
click at [629, 85] on div "Edit Item Staff" at bounding box center [633, 88] width 57 height 10
select select
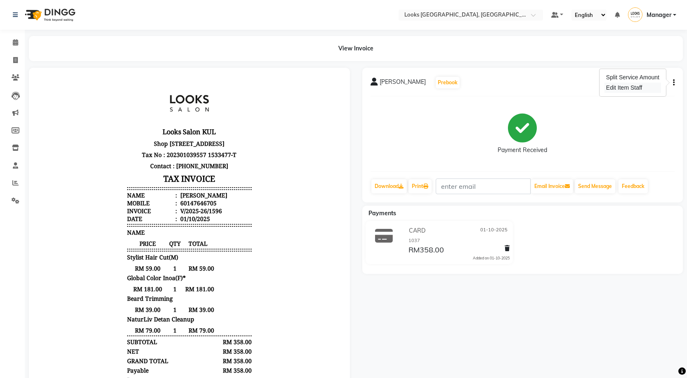
select select
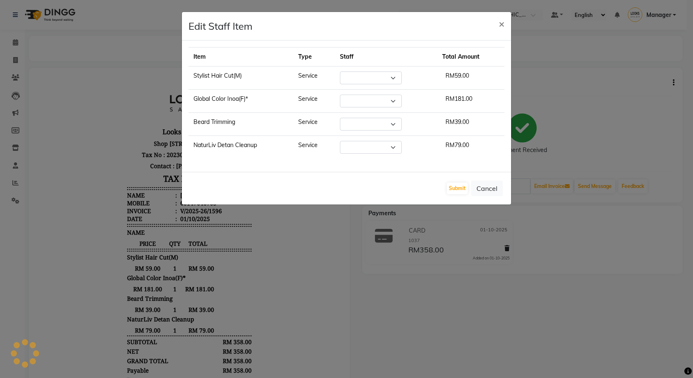
select select "75537"
click at [500, 23] on span "×" at bounding box center [502, 23] width 6 height 12
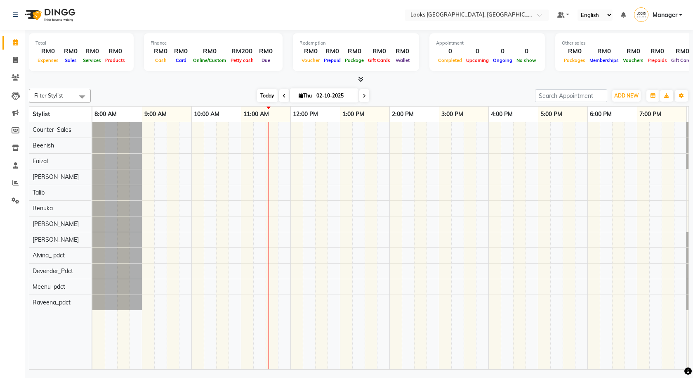
click at [257, 98] on span "Today" at bounding box center [267, 95] width 21 height 13
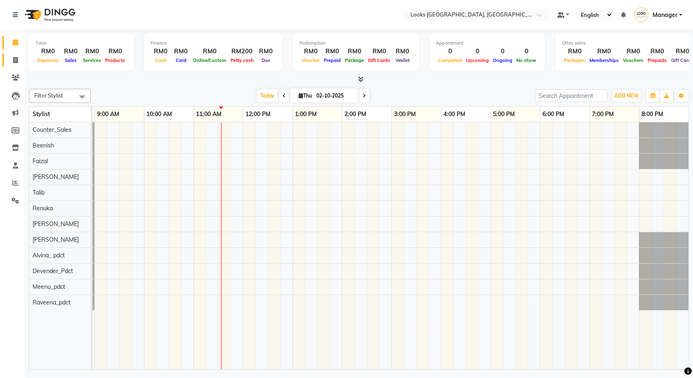
click at [7, 57] on link "Invoice" at bounding box center [12, 61] width 20 height 14
select select "service"
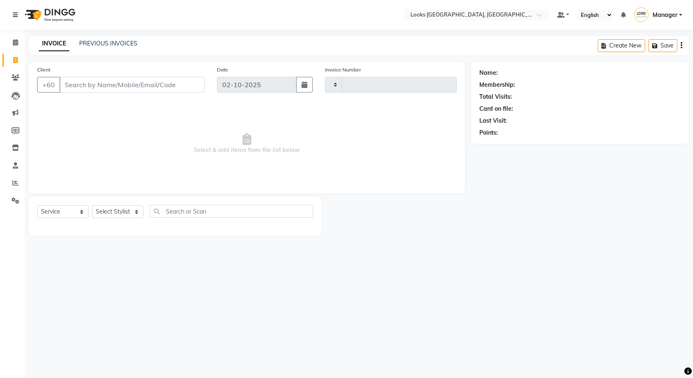
type input "1598"
select select "8109"
click at [17, 71] on link "Clients" at bounding box center [12, 78] width 20 height 14
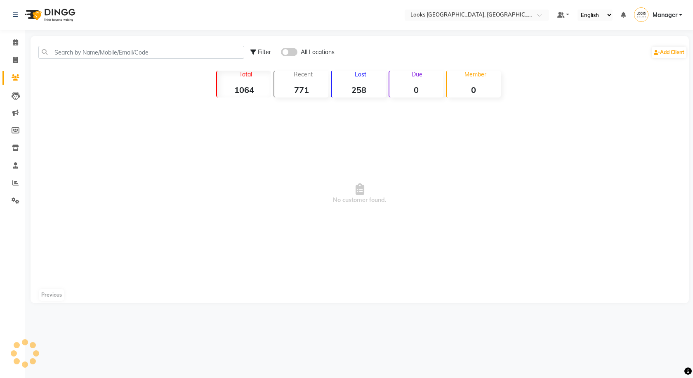
click at [24, 103] on li "Leads" at bounding box center [12, 96] width 25 height 18
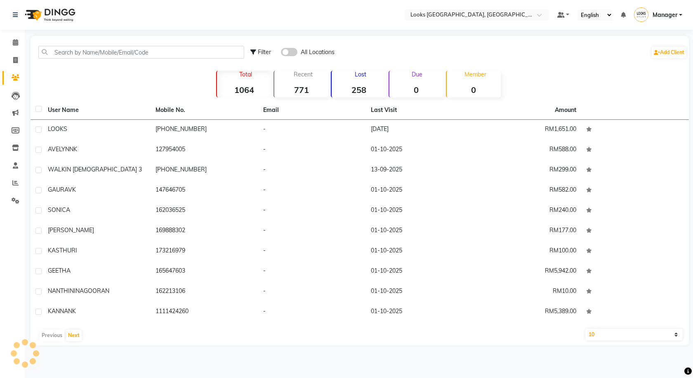
click at [17, 208] on li "Settings" at bounding box center [12, 201] width 25 height 18
click at [16, 194] on link "Settings" at bounding box center [12, 201] width 20 height 14
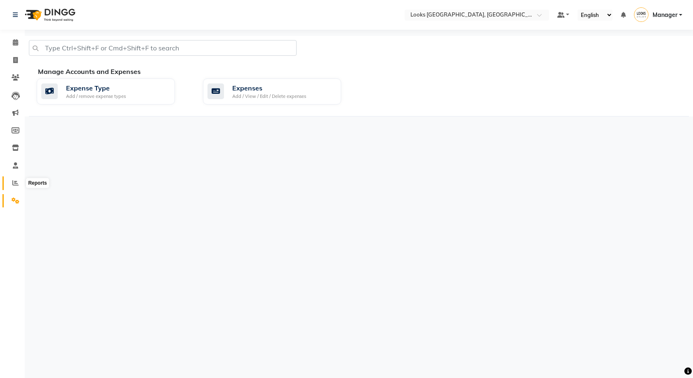
click at [16, 187] on span at bounding box center [15, 182] width 14 height 9
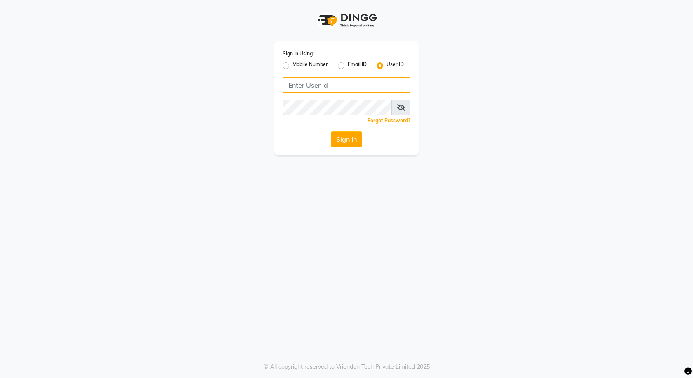
type input "e3591-01"
click at [349, 141] on button "Sign In" at bounding box center [346, 139] width 31 height 16
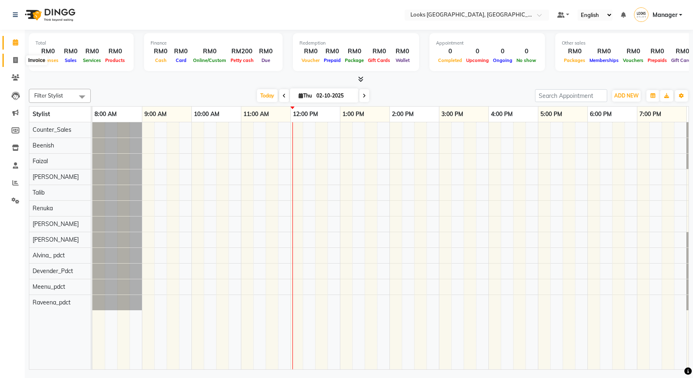
click at [19, 60] on span at bounding box center [15, 60] width 14 height 9
select select "service"
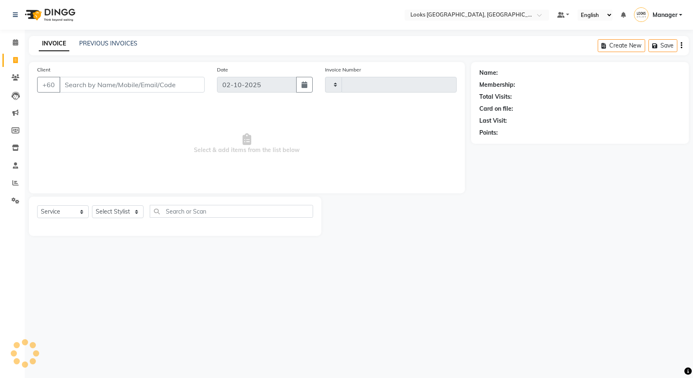
type input "1598"
select select "8109"
click at [112, 213] on select "Select Stylist" at bounding box center [118, 211] width 52 height 13
select select "75497"
click at [92, 205] on select "Select Stylist Alvina_ pdct Awaiz_Mgr Beenish Counter_Sales [PERSON_NAME] Deven…" at bounding box center [118, 211] width 52 height 13
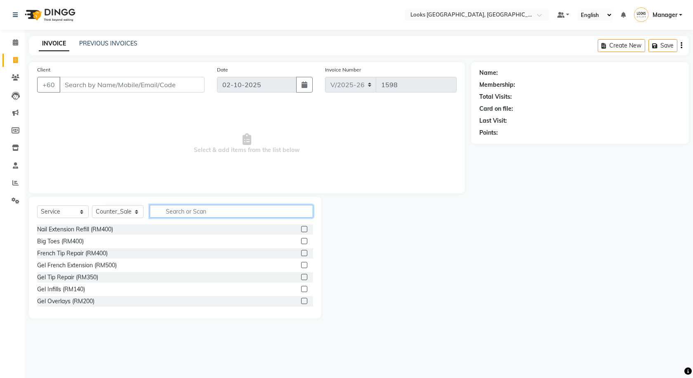
click at [192, 210] on input "text" at bounding box center [231, 211] width 163 height 13
type input "full wa"
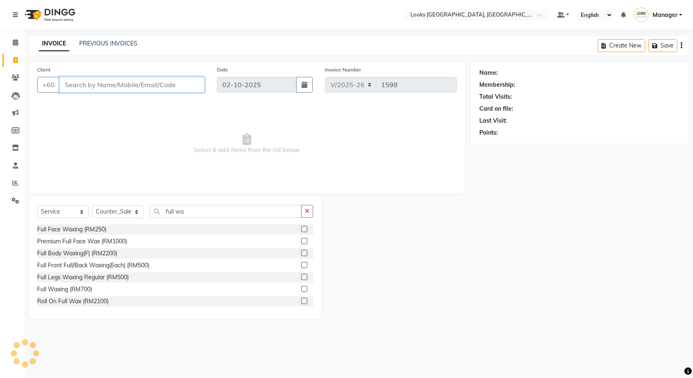
click at [123, 83] on input "Client" at bounding box center [131, 85] width 145 height 16
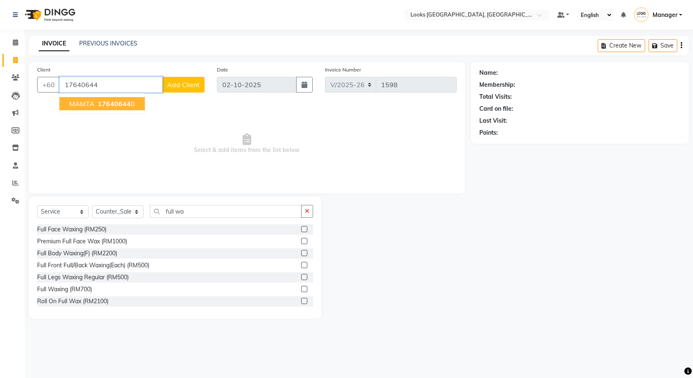
click at [126, 106] on span "17640644" at bounding box center [114, 103] width 33 height 8
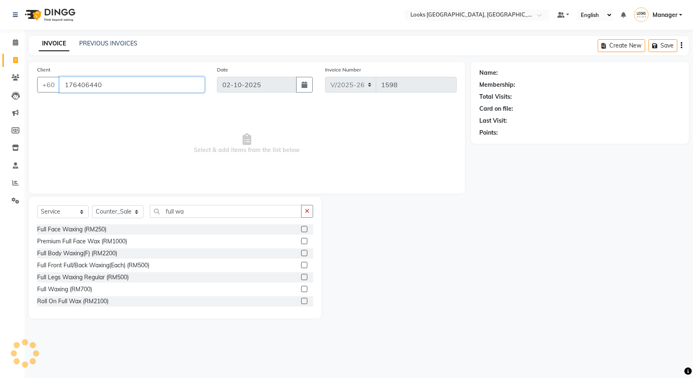
type input "176406440"
select select "1: Object"
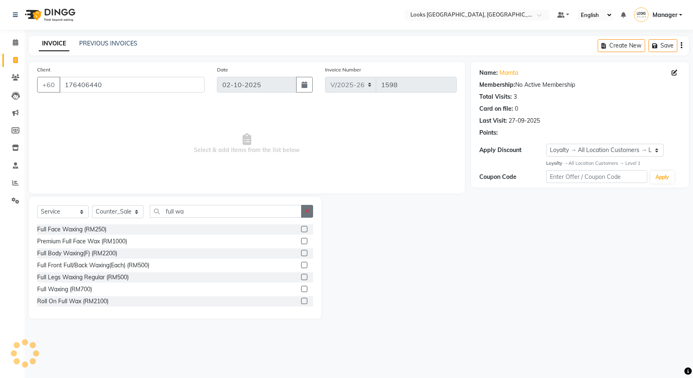
click at [305, 213] on button "button" at bounding box center [307, 211] width 12 height 13
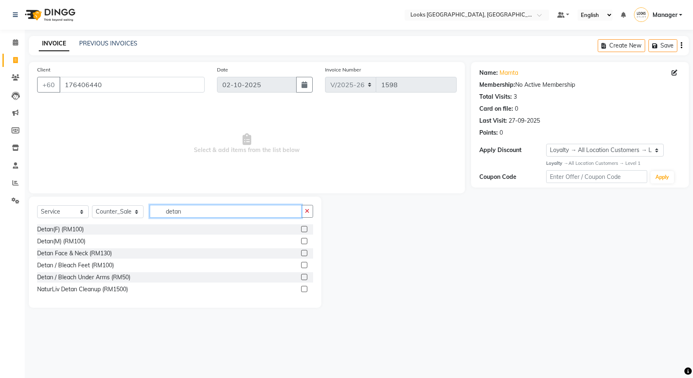
type input "detan"
click at [306, 231] on label at bounding box center [304, 229] width 6 height 6
click at [306, 231] on input "checkbox" at bounding box center [303, 229] width 5 height 5
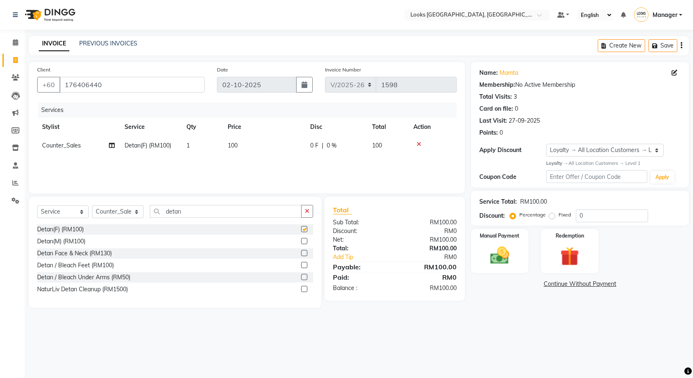
checkbox input "false"
click at [251, 151] on td "100" at bounding box center [264, 145] width 83 height 19
select select "75497"
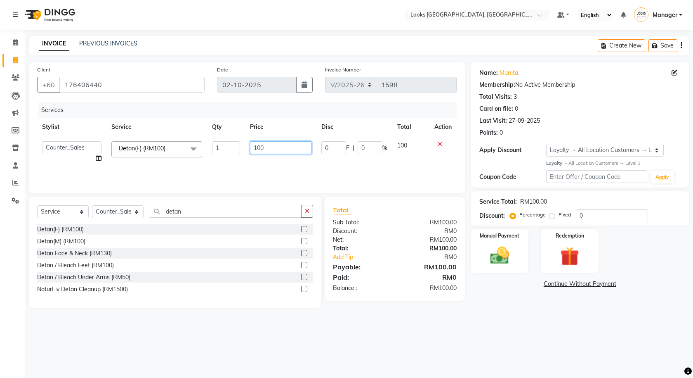
drag, startPoint x: 274, startPoint y: 147, endPoint x: 199, endPoint y: 155, distance: 75.5
click at [199, 155] on tr "Alvina_ pdct Awaiz_Mgr Beenish Counter_Sales [PERSON_NAME] Devender_Pdct [PERSO…" at bounding box center [247, 151] width 420 height 31
type input "1"
click at [303, 252] on label at bounding box center [304, 253] width 6 height 6
click at [303, 252] on input "checkbox" at bounding box center [303, 253] width 5 height 5
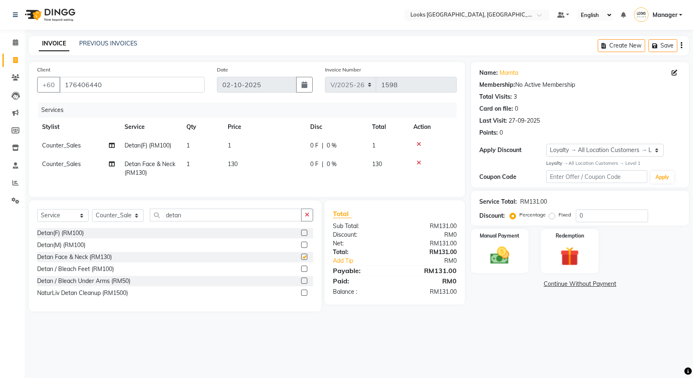
checkbox input "false"
click at [242, 149] on td "1" at bounding box center [264, 145] width 83 height 19
select select "75497"
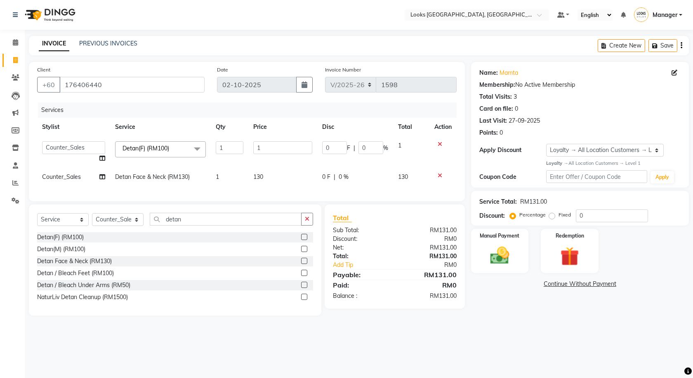
click at [438, 145] on icon at bounding box center [440, 144] width 5 height 6
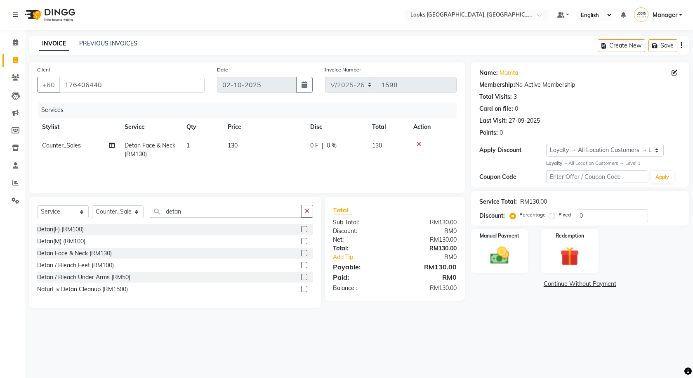
click at [278, 146] on td "130" at bounding box center [264, 149] width 83 height 27
select select "75497"
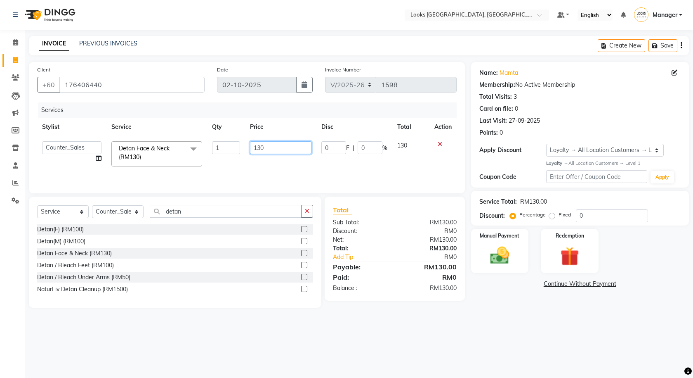
drag, startPoint x: 273, startPoint y: 150, endPoint x: 253, endPoint y: 140, distance: 22.5
click at [240, 152] on tr "Alvina_ pdct Awaiz_Mgr Beenish Counter_Sales [PERSON_NAME] Devender_Pdct Faizal…" at bounding box center [247, 153] width 420 height 35
type input "150"
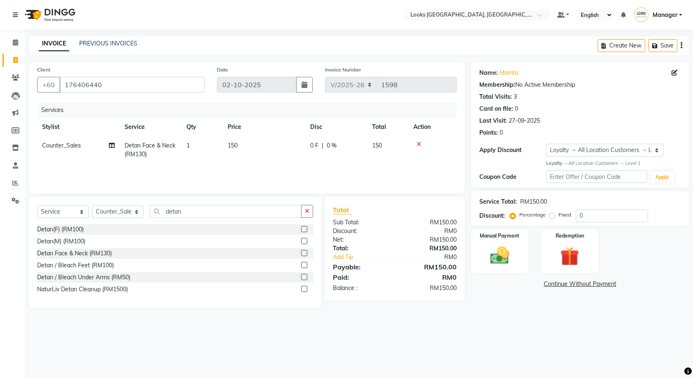
click at [286, 337] on div "Select Location × Looks [GEOGRAPHIC_DATA], [GEOGRAPHIC_DATA] Default Panel My P…" at bounding box center [346, 189] width 693 height 378
click at [321, 149] on div "0 F | 0 %" at bounding box center [336, 145] width 52 height 9
select select "75497"
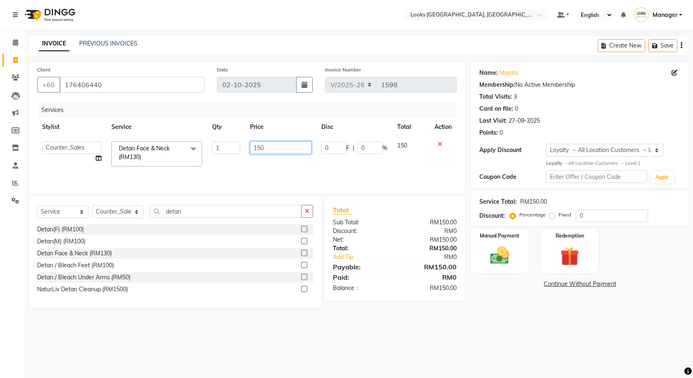
drag, startPoint x: 276, startPoint y: 149, endPoint x: 234, endPoint y: 159, distance: 43.3
click at [234, 159] on tr "Alvina_ pdct Awaiz_Mgr Beenish Counter_Sales [PERSON_NAME] Devender_Pdct Faizal…" at bounding box center [247, 153] width 420 height 35
type input "79"
click at [300, 338] on div "Select Location × Looks [GEOGRAPHIC_DATA], [GEOGRAPHIC_DATA] Default Panel My P…" at bounding box center [346, 189] width 693 height 378
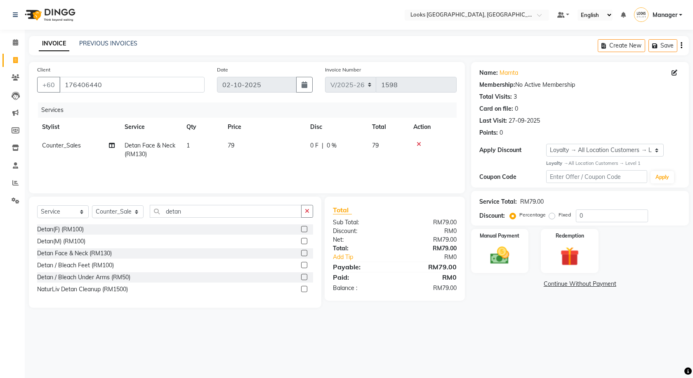
click at [338, 148] on div "0 F | 0 %" at bounding box center [336, 145] width 52 height 9
select select "75497"
drag, startPoint x: 369, startPoint y: 148, endPoint x: 351, endPoint y: 150, distance: 18.2
click at [351, 150] on div "0 F | 0 %" at bounding box center [354, 147] width 66 height 13
type input "100"
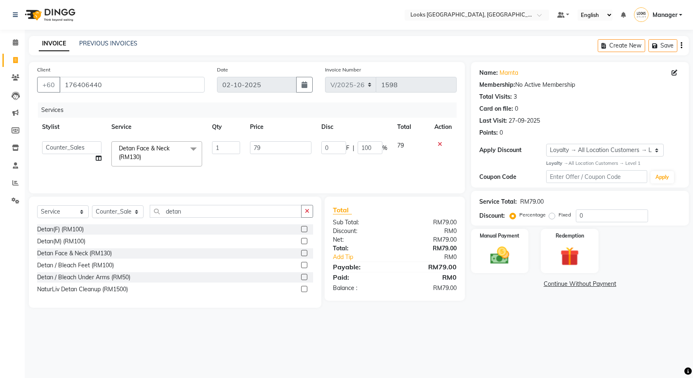
click at [416, 350] on div "Select Location × Looks [GEOGRAPHIC_DATA], [GEOGRAPHIC_DATA] Default Panel My P…" at bounding box center [346, 189] width 693 height 378
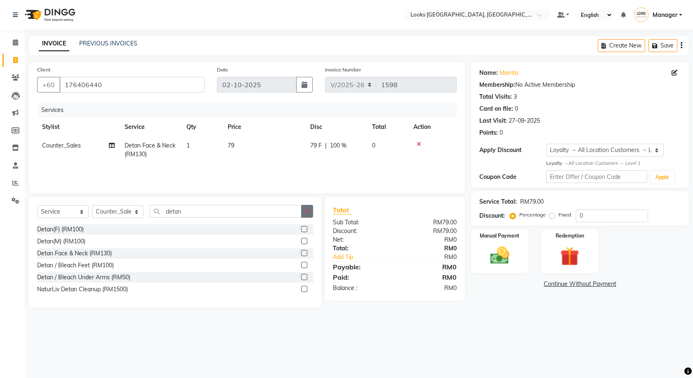
click at [309, 214] on button "button" at bounding box center [307, 211] width 12 height 13
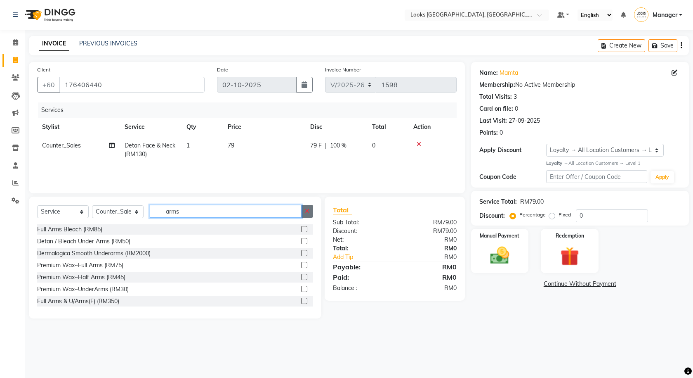
type input "arms"
click at [312, 209] on button "button" at bounding box center [307, 211] width 12 height 13
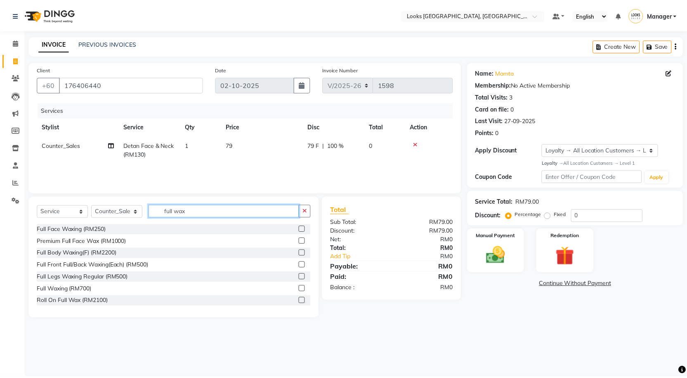
scroll to position [13, 0]
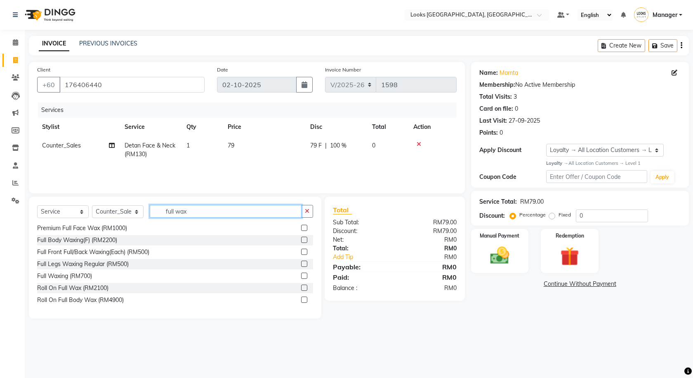
type input "full wax"
click at [301, 275] on label at bounding box center [304, 275] width 6 height 6
click at [301, 275] on input "checkbox" at bounding box center [303, 275] width 5 height 5
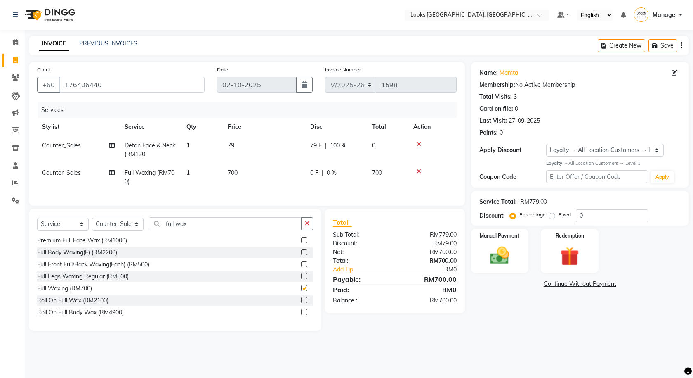
checkbox input "false"
click at [257, 169] on td "700" at bounding box center [264, 176] width 83 height 27
select select "75497"
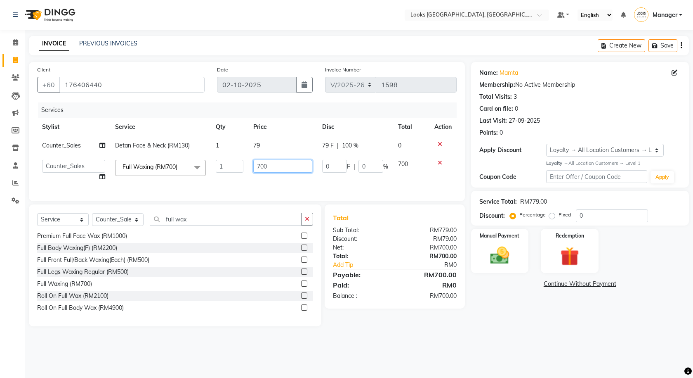
drag, startPoint x: 274, startPoint y: 167, endPoint x: 234, endPoint y: 168, distance: 39.7
click at [234, 169] on tr "Alvina_ pdct Awaiz_Mgr Beenish Counter_Sales [PERSON_NAME] Devender_Pdct Faizal…" at bounding box center [247, 170] width 420 height 31
type input "100"
click at [536, 359] on div "Select Location × Looks [GEOGRAPHIC_DATA], [GEOGRAPHIC_DATA] Default Panel My P…" at bounding box center [346, 189] width 693 height 378
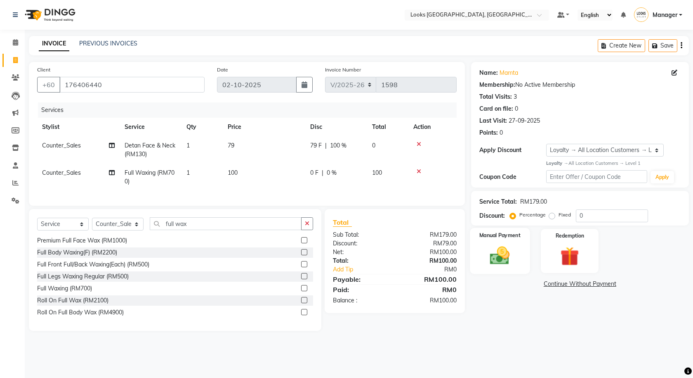
click at [504, 253] on img at bounding box center [500, 255] width 32 height 23
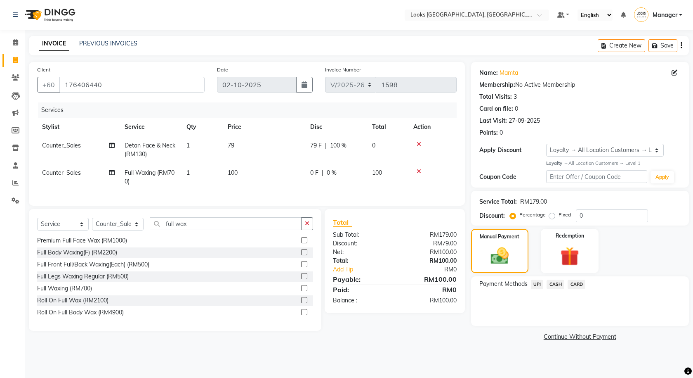
click at [573, 286] on span "CARD" at bounding box center [577, 283] width 18 height 9
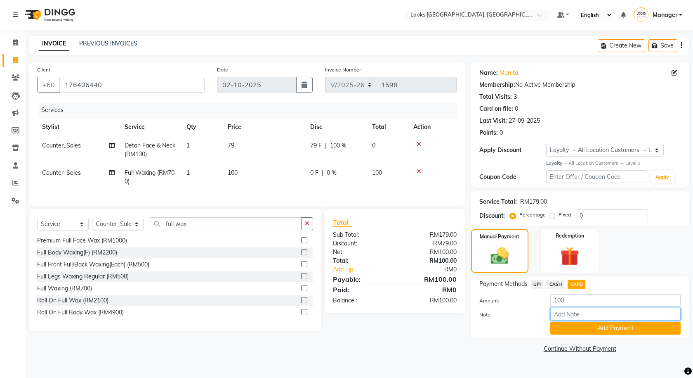
click at [565, 312] on input "Note:" at bounding box center [616, 313] width 130 height 13
type input "2620"
click at [615, 338] on div "Name: [PERSON_NAME] Membership: No Active Membership Total Visits: 3 Card on fi…" at bounding box center [583, 208] width 224 height 293
click at [612, 332] on button "Add Payment" at bounding box center [616, 327] width 130 height 13
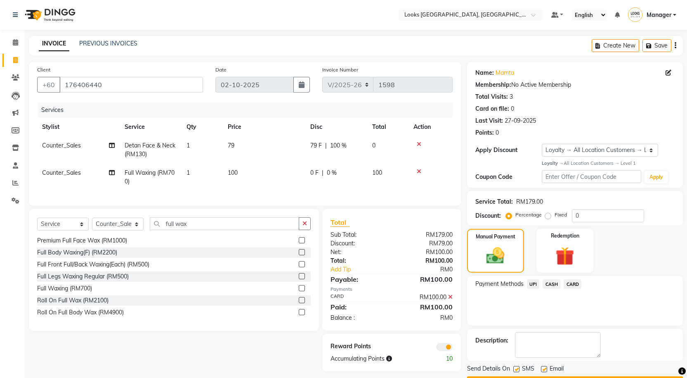
scroll to position [24, 0]
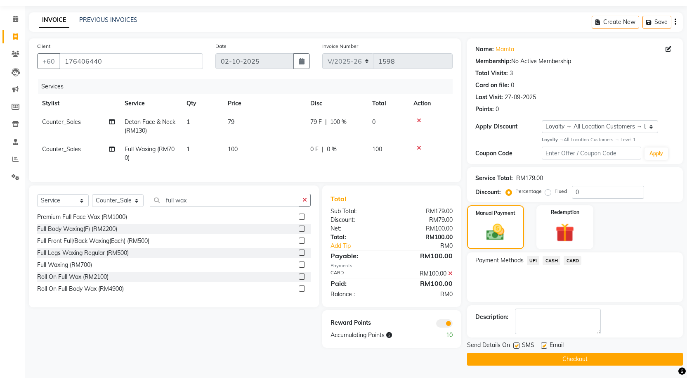
click at [449, 327] on span at bounding box center [444, 323] width 17 height 8
click at [453, 324] on input "checkbox" at bounding box center [453, 324] width 0 height 0
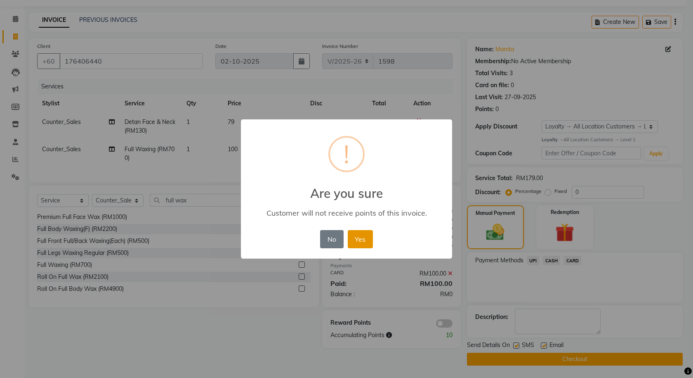
click at [361, 237] on button "Yes" at bounding box center [360, 239] width 25 height 18
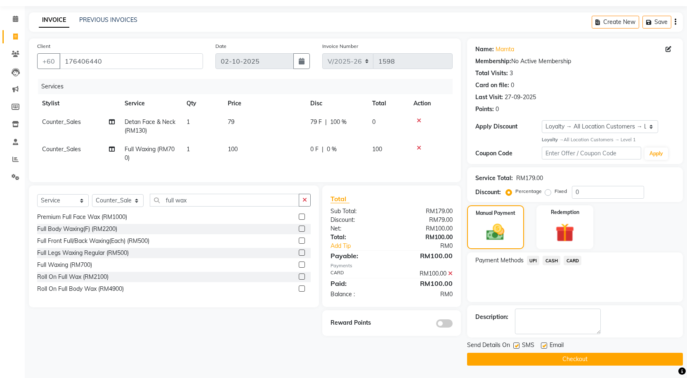
click at [584, 363] on button "Checkout" at bounding box center [575, 358] width 216 height 13
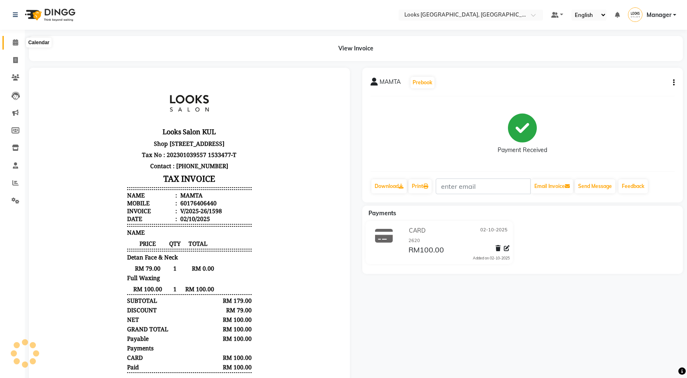
click at [20, 39] on span at bounding box center [15, 42] width 14 height 9
